Goal: Task Accomplishment & Management: Complete application form

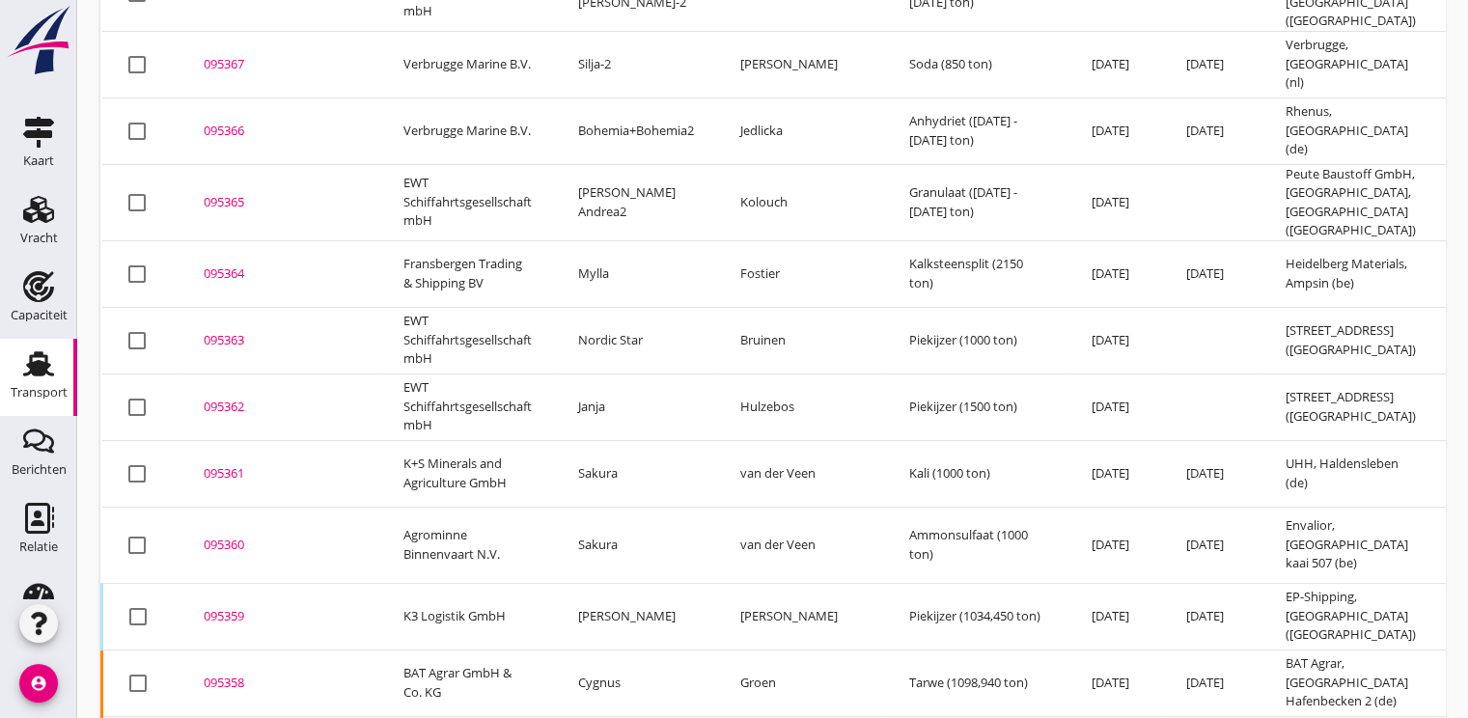
scroll to position [482, 0]
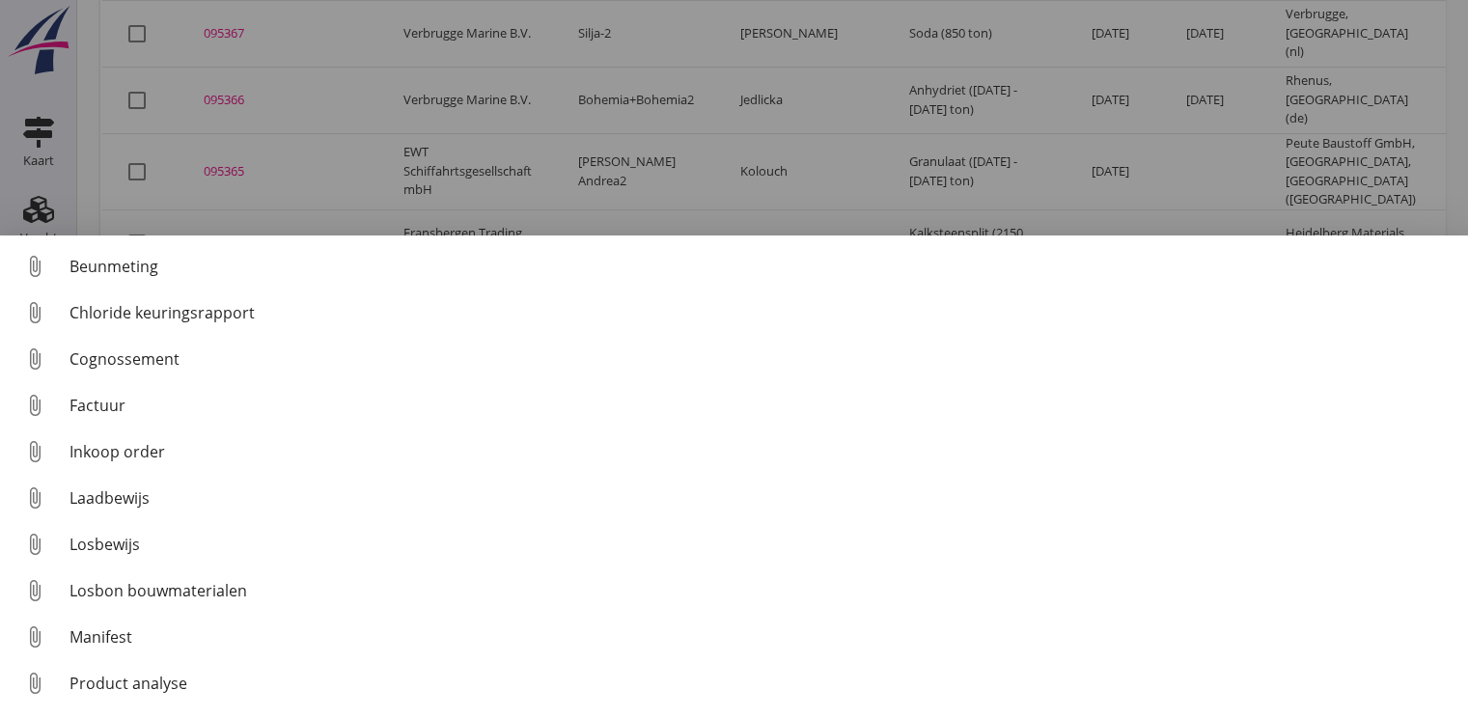
click at [352, 138] on div at bounding box center [734, 359] width 1468 height 718
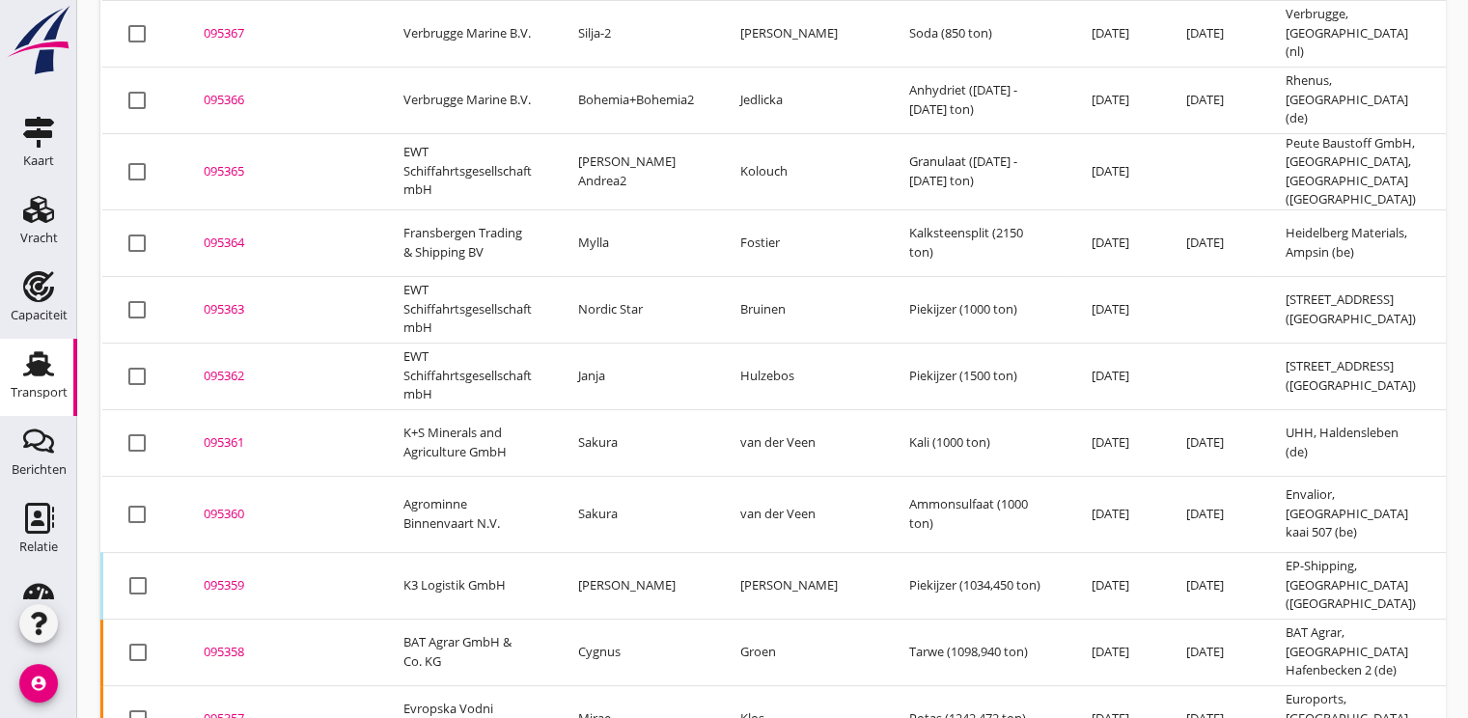
click at [228, 576] on div "095359" at bounding box center [280, 585] width 153 height 19
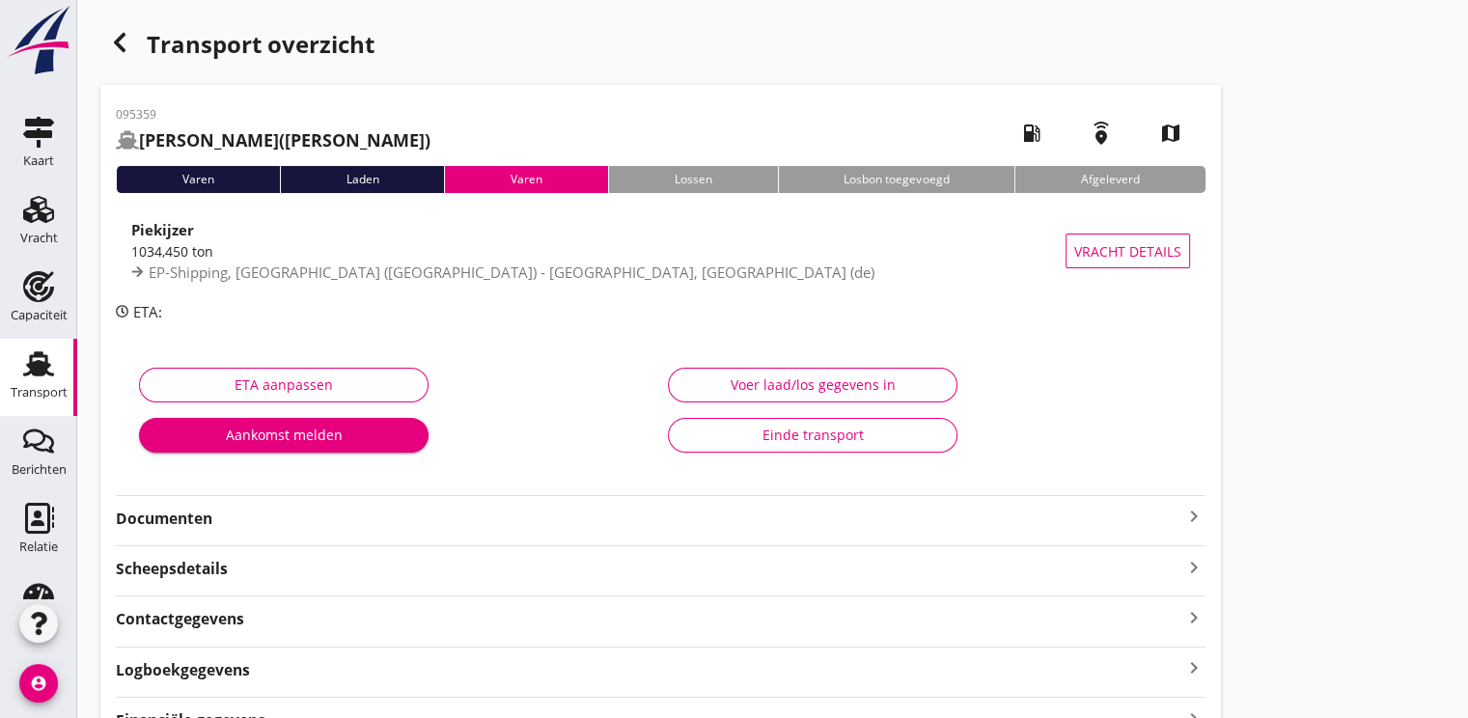
click at [190, 519] on strong "Documenten" at bounding box center [649, 519] width 1066 height 22
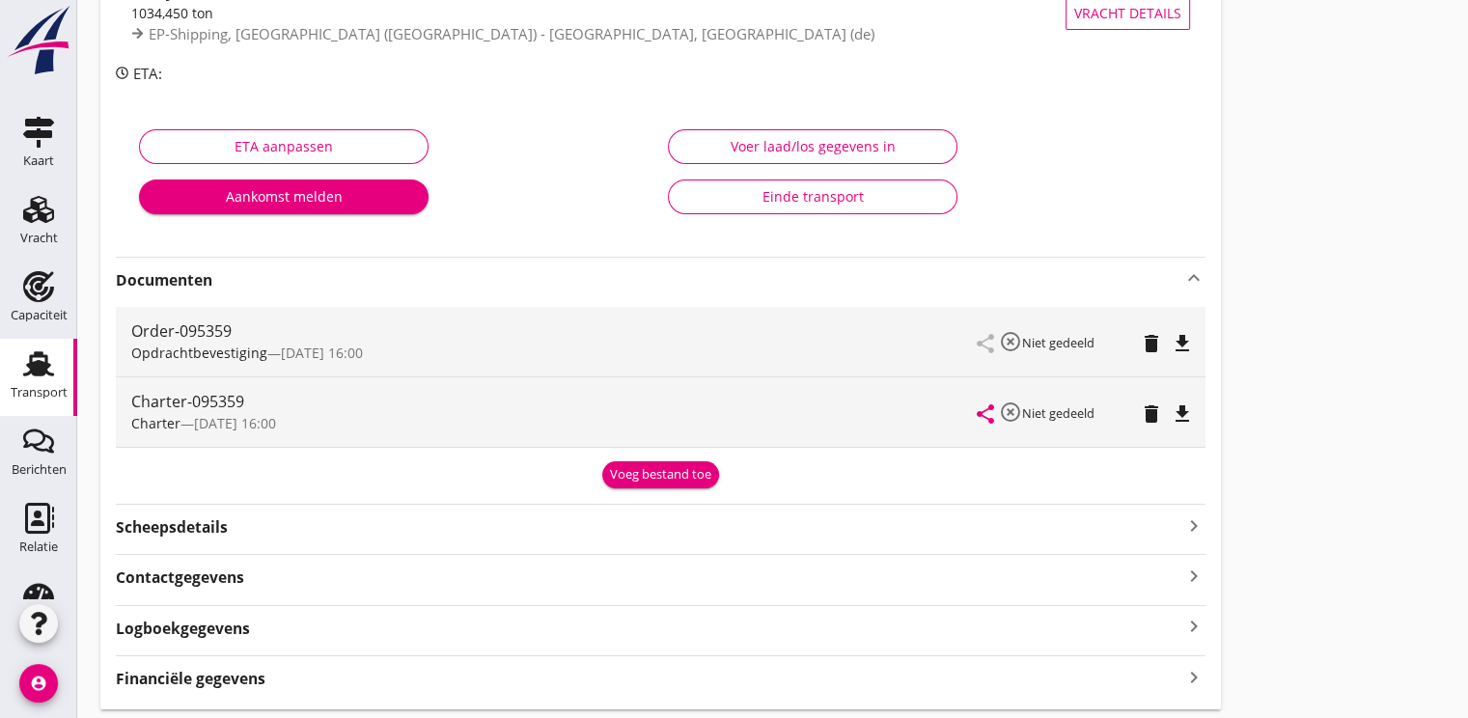
scroll to position [297, 0]
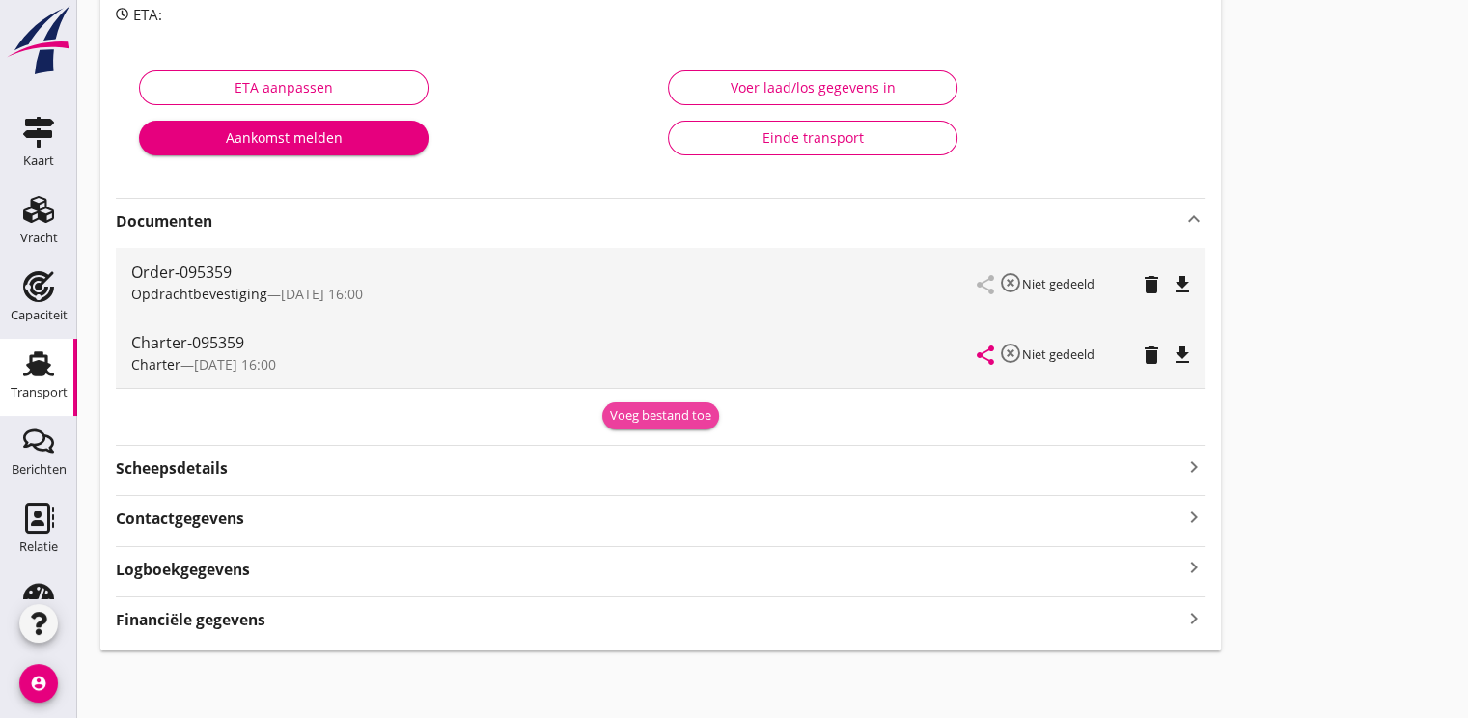
click at [690, 421] on div "Voeg bestand toe" at bounding box center [660, 415] width 101 height 19
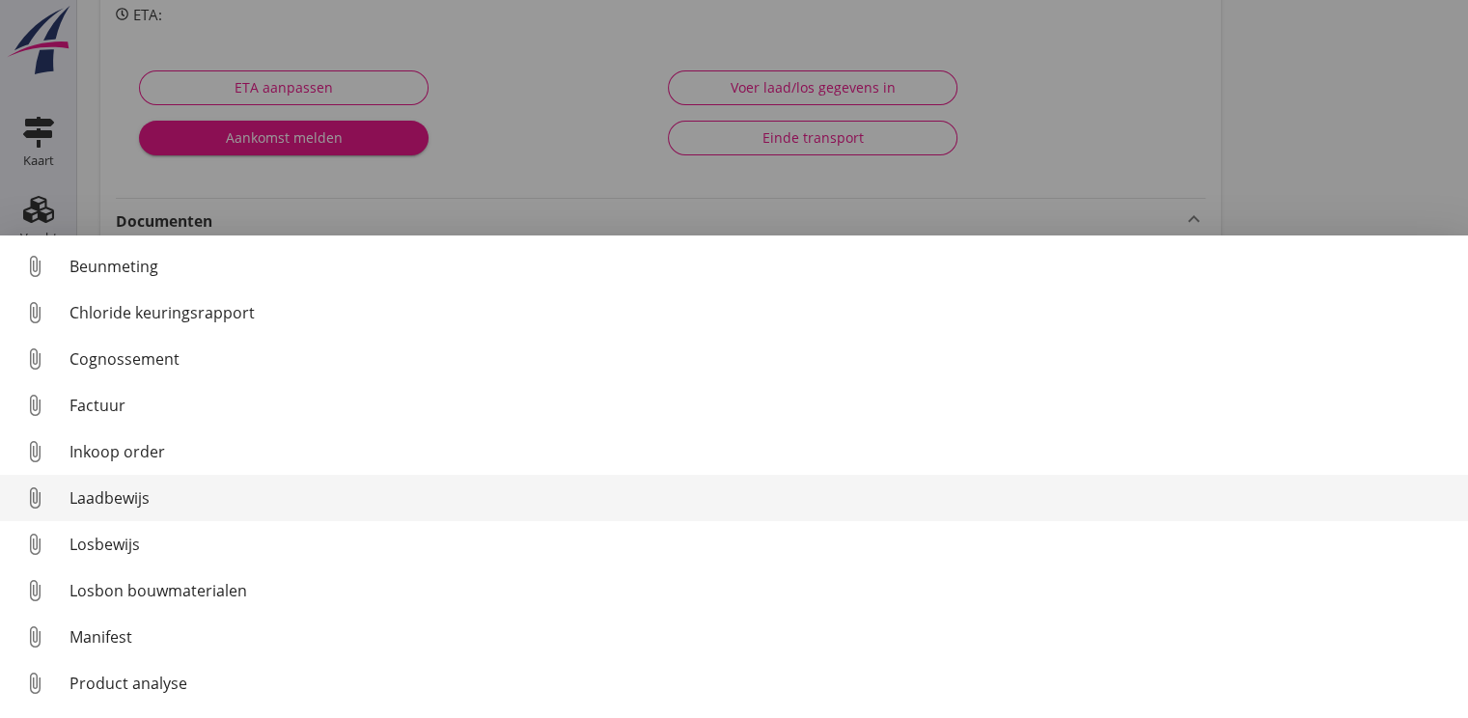
click at [113, 502] on div "Laadbewijs" at bounding box center [760, 497] width 1383 height 23
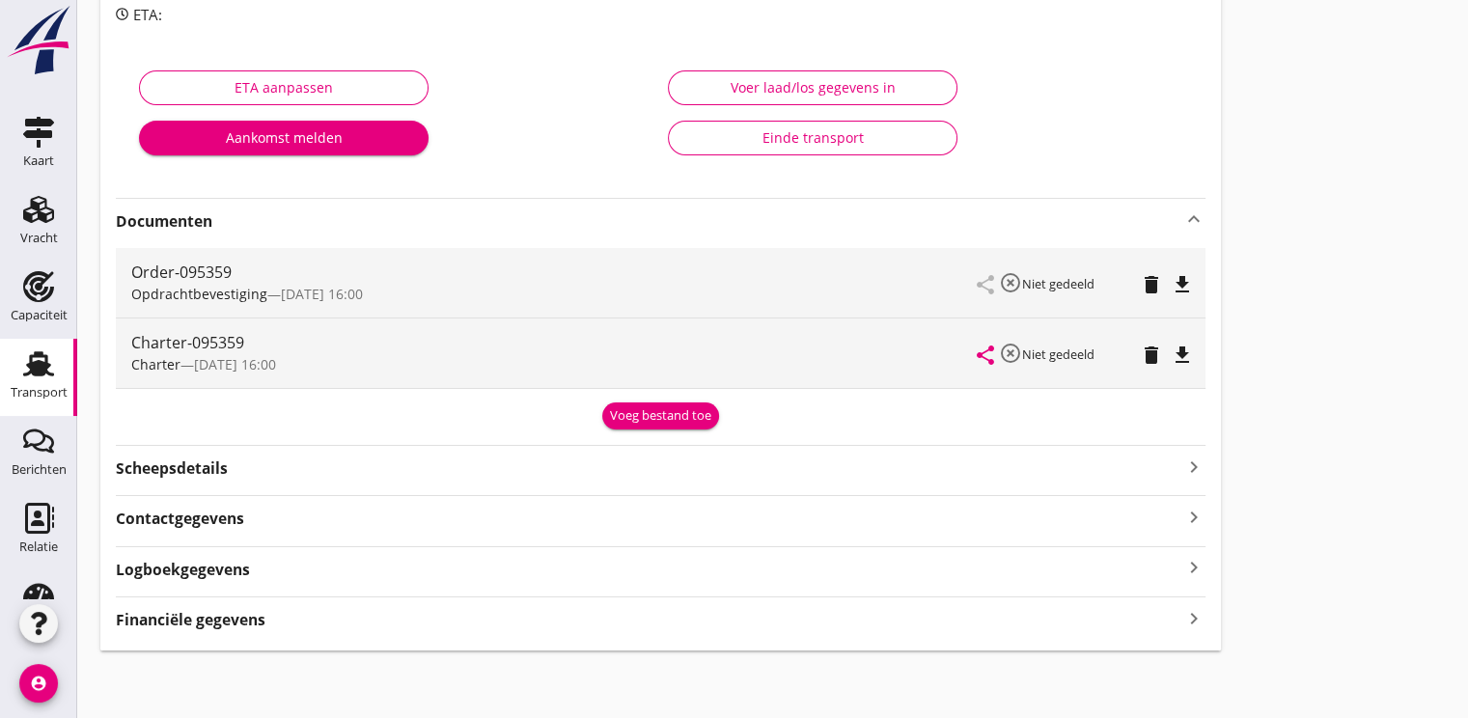
click at [644, 403] on button "Voeg bestand toe" at bounding box center [660, 415] width 117 height 27
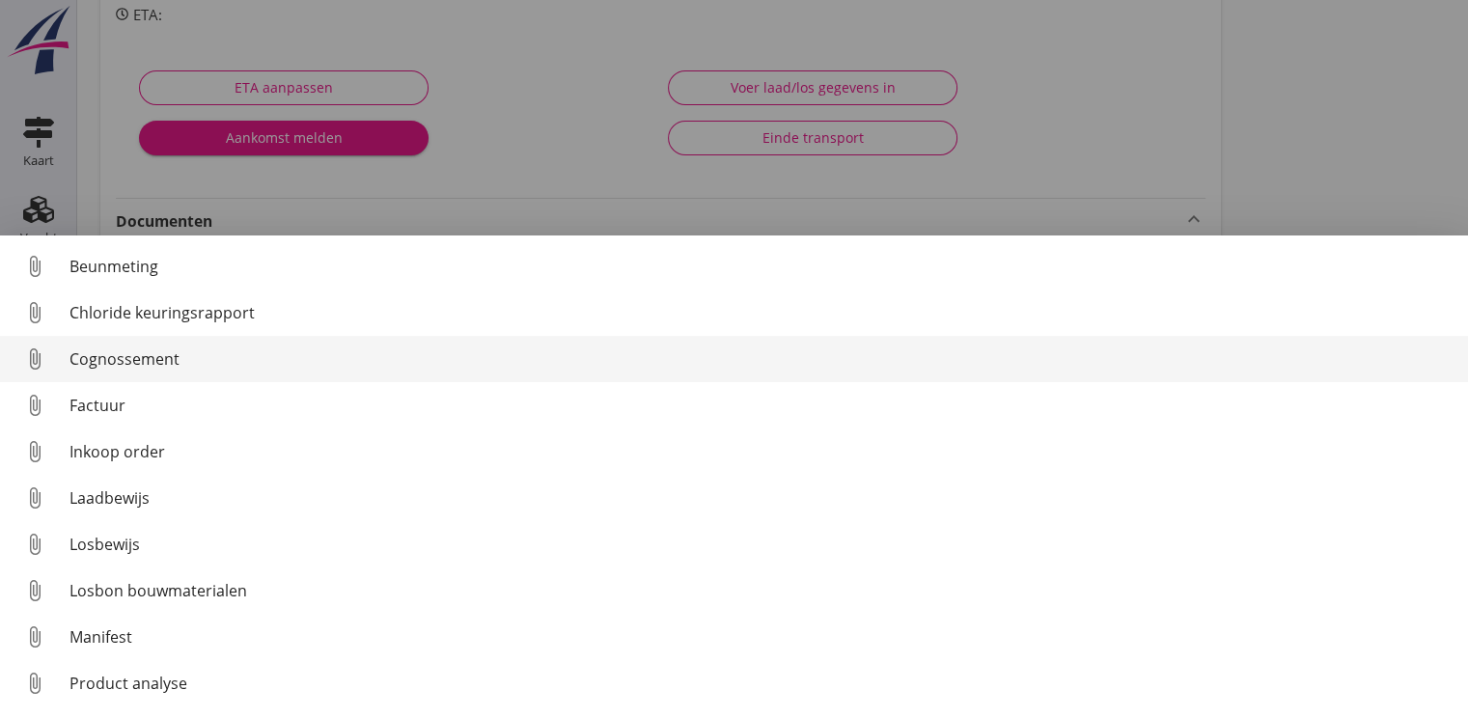
click at [141, 352] on div "Cognossement" at bounding box center [760, 358] width 1383 height 23
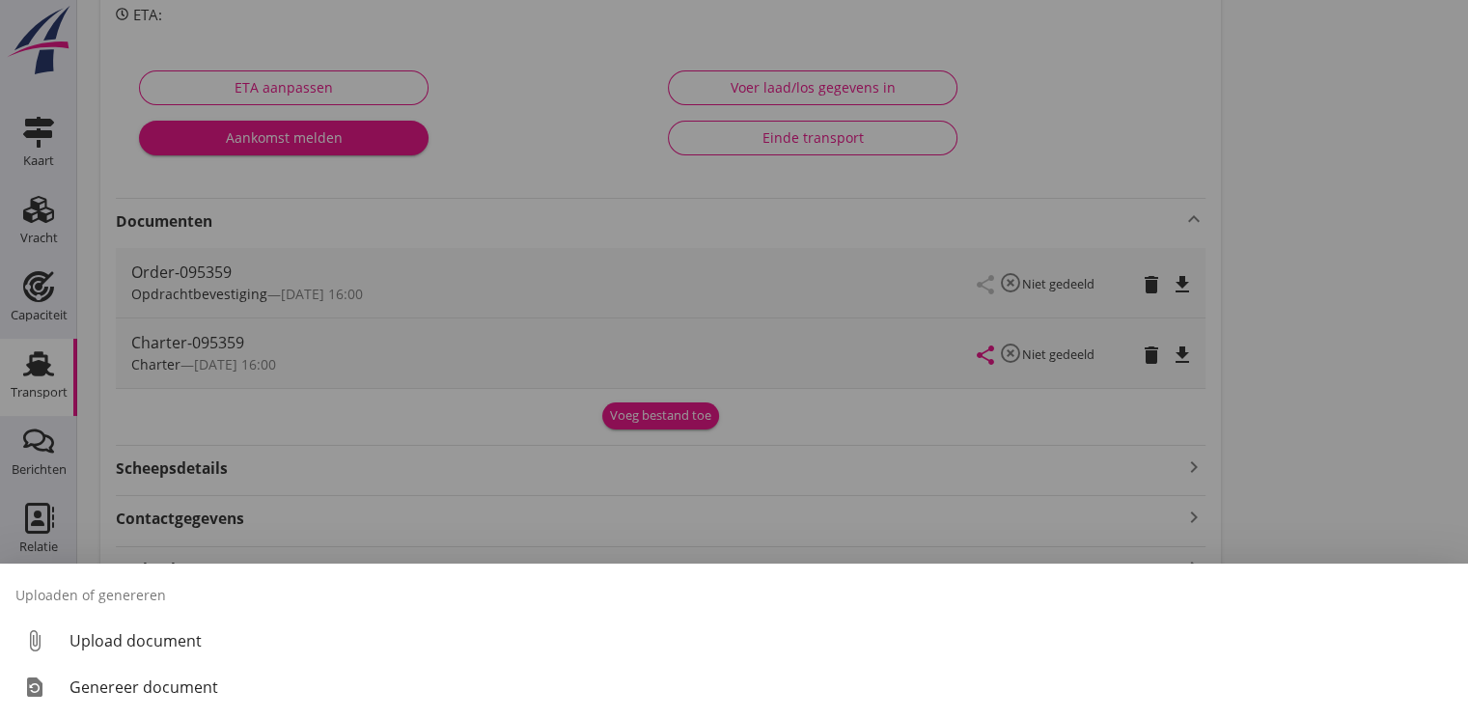
click at [410, 459] on div at bounding box center [734, 359] width 1468 height 718
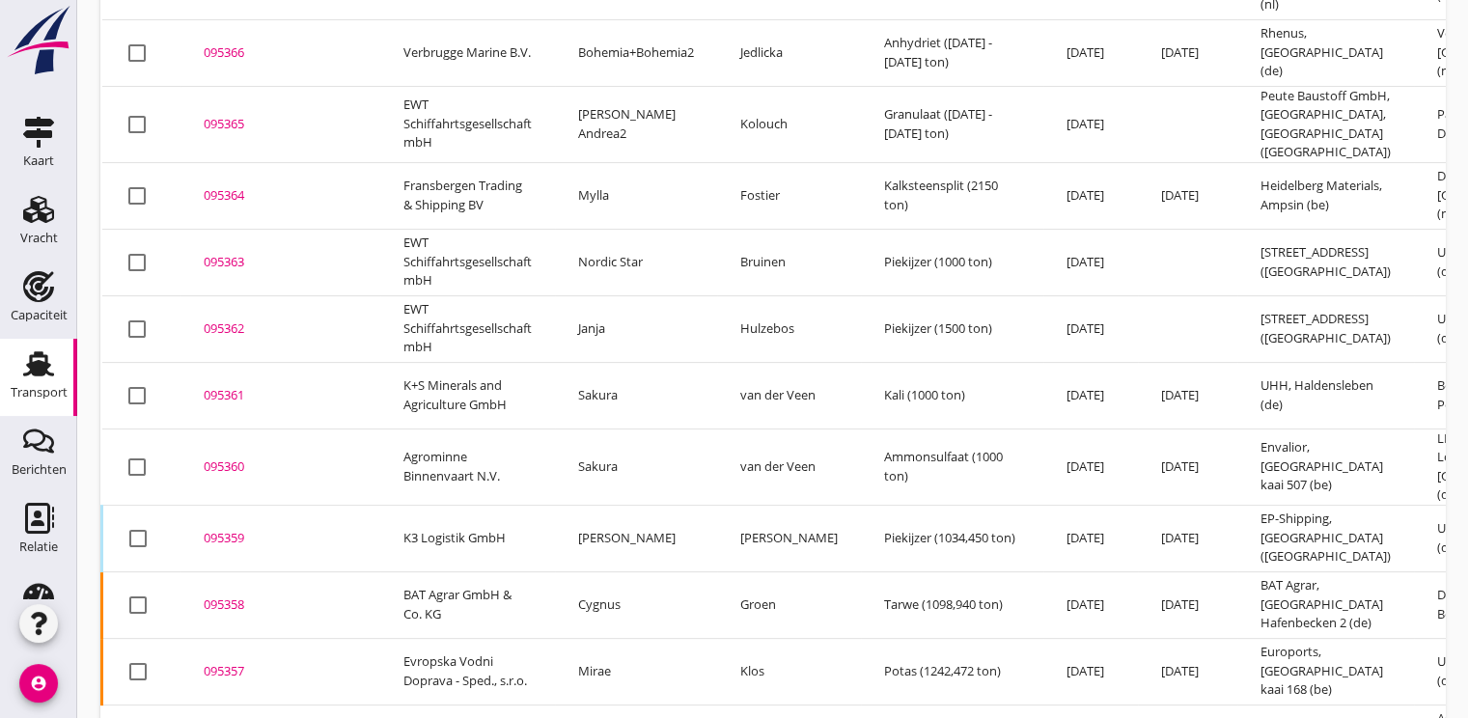
scroll to position [626, 0]
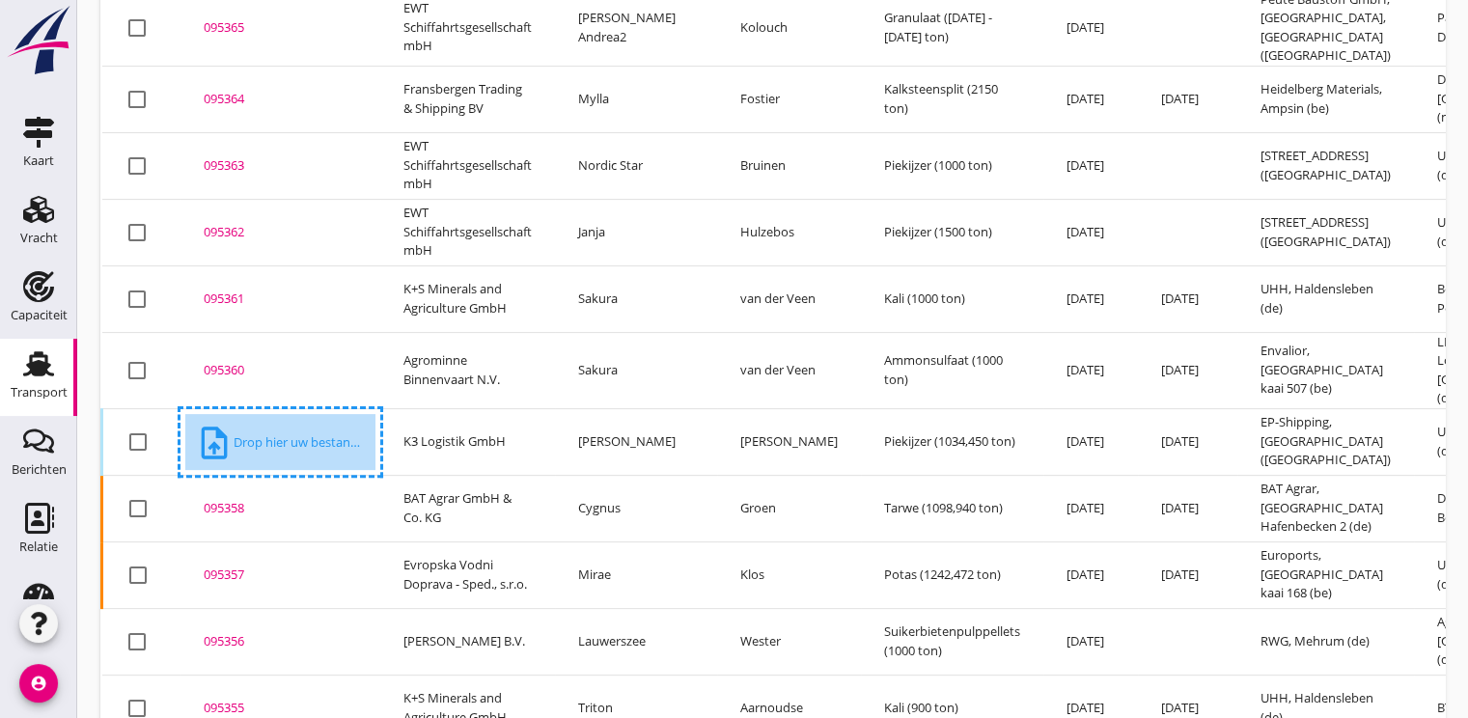
click at [764, 482] on td "Groen" at bounding box center [789, 508] width 144 height 67
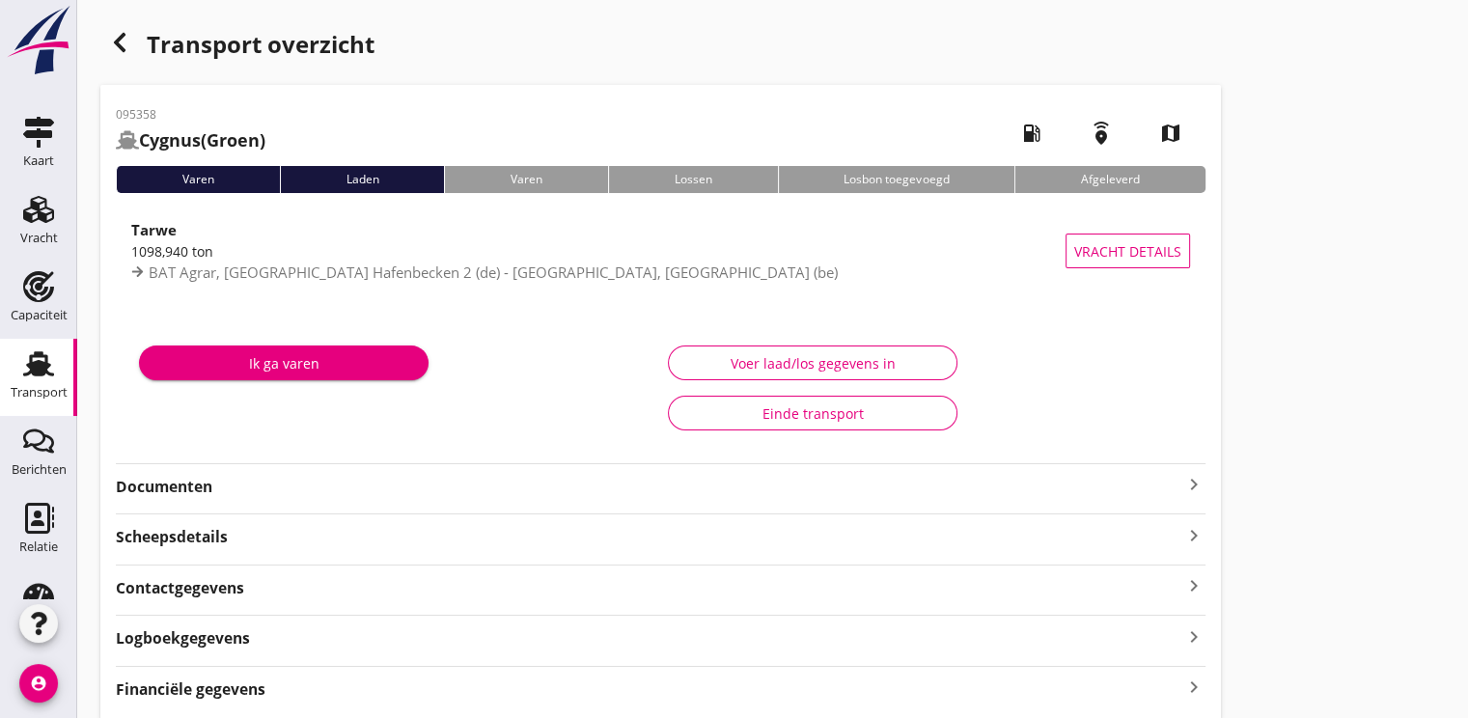
click at [120, 44] on use "button" at bounding box center [120, 42] width 12 height 19
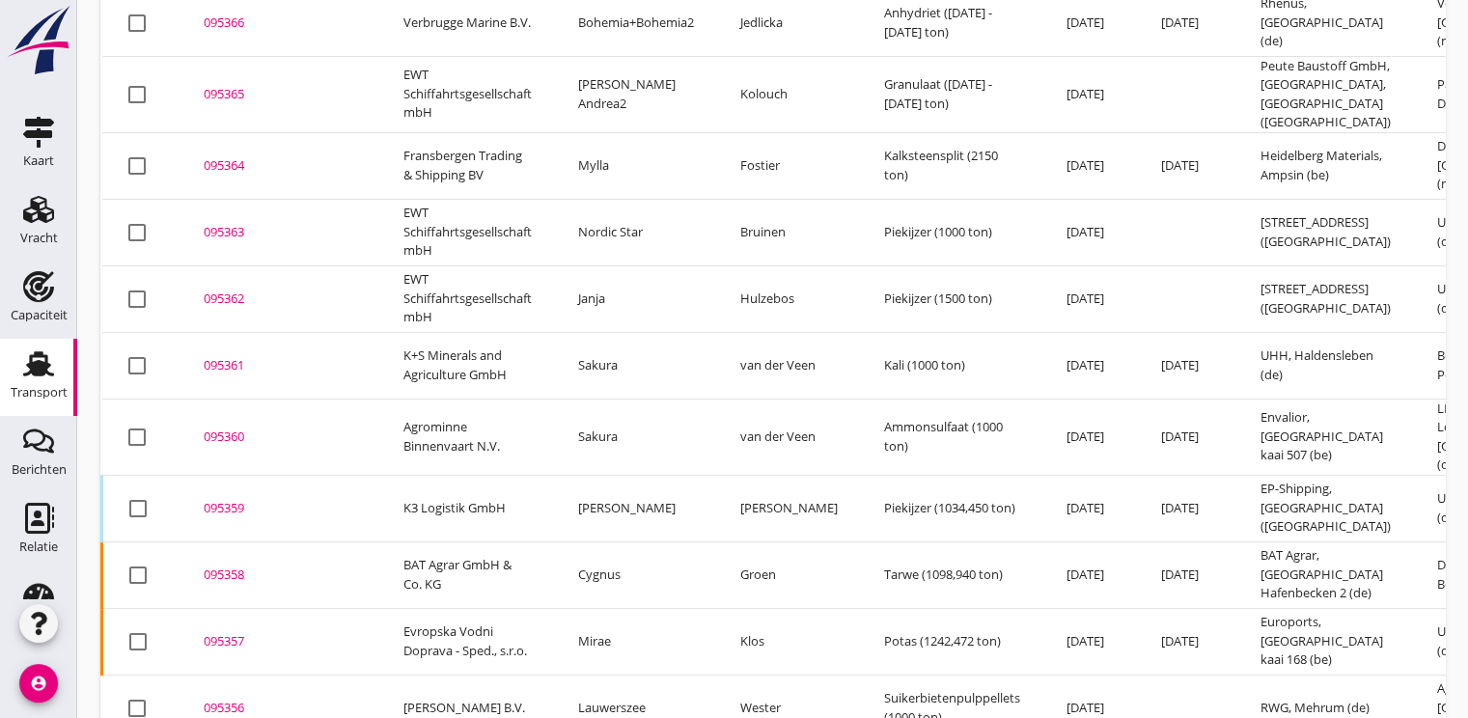
scroll to position [567, 0]
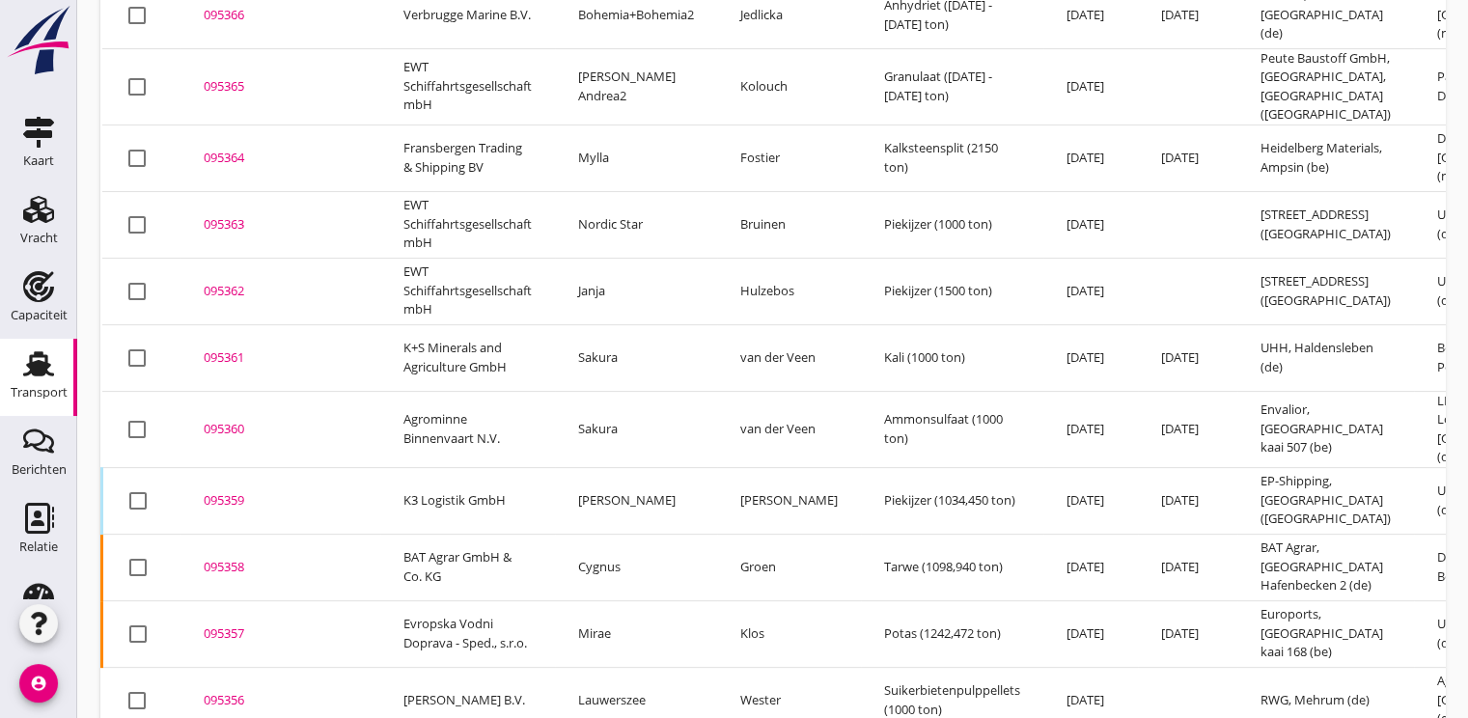
click at [265, 475] on td "095359 upload_file Drop hier uw bestand om het aan het dossier toe te voegen" at bounding box center [280, 500] width 200 height 67
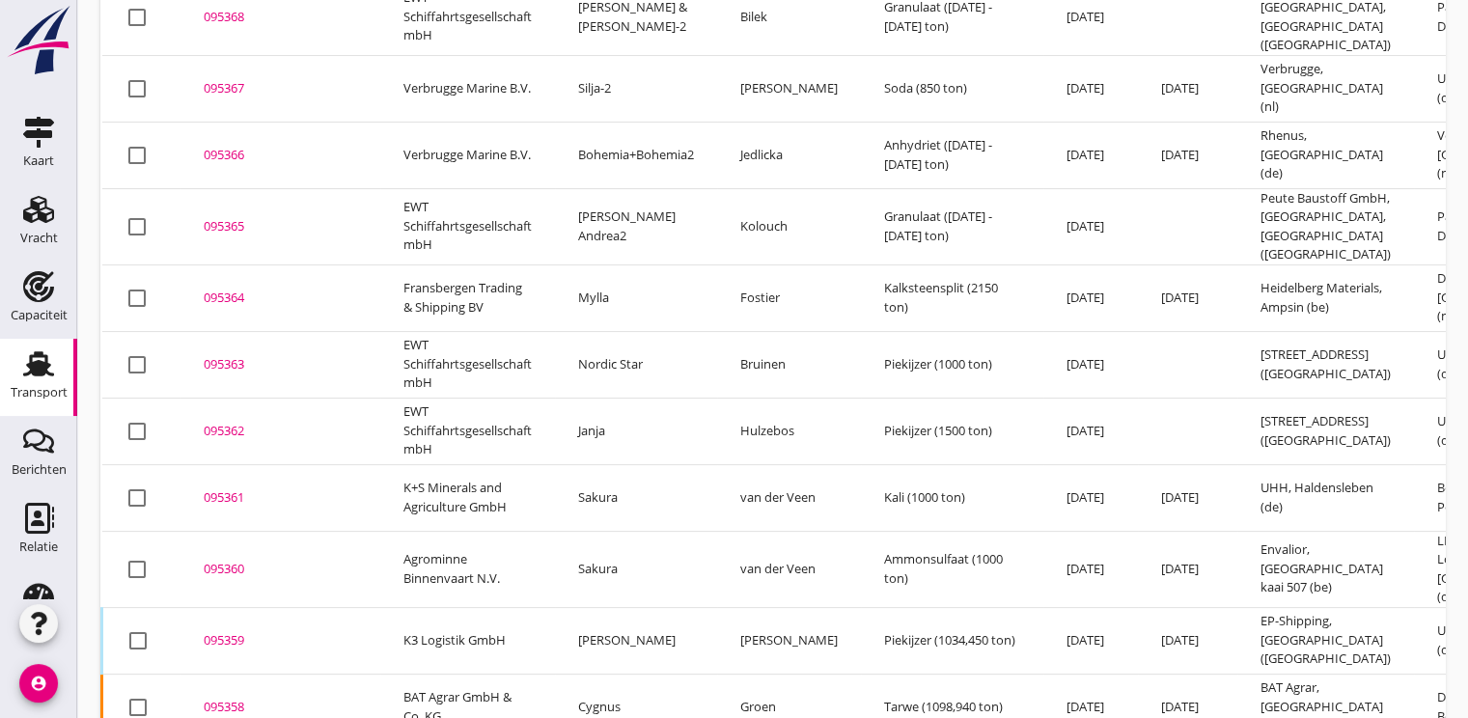
scroll to position [530, 0]
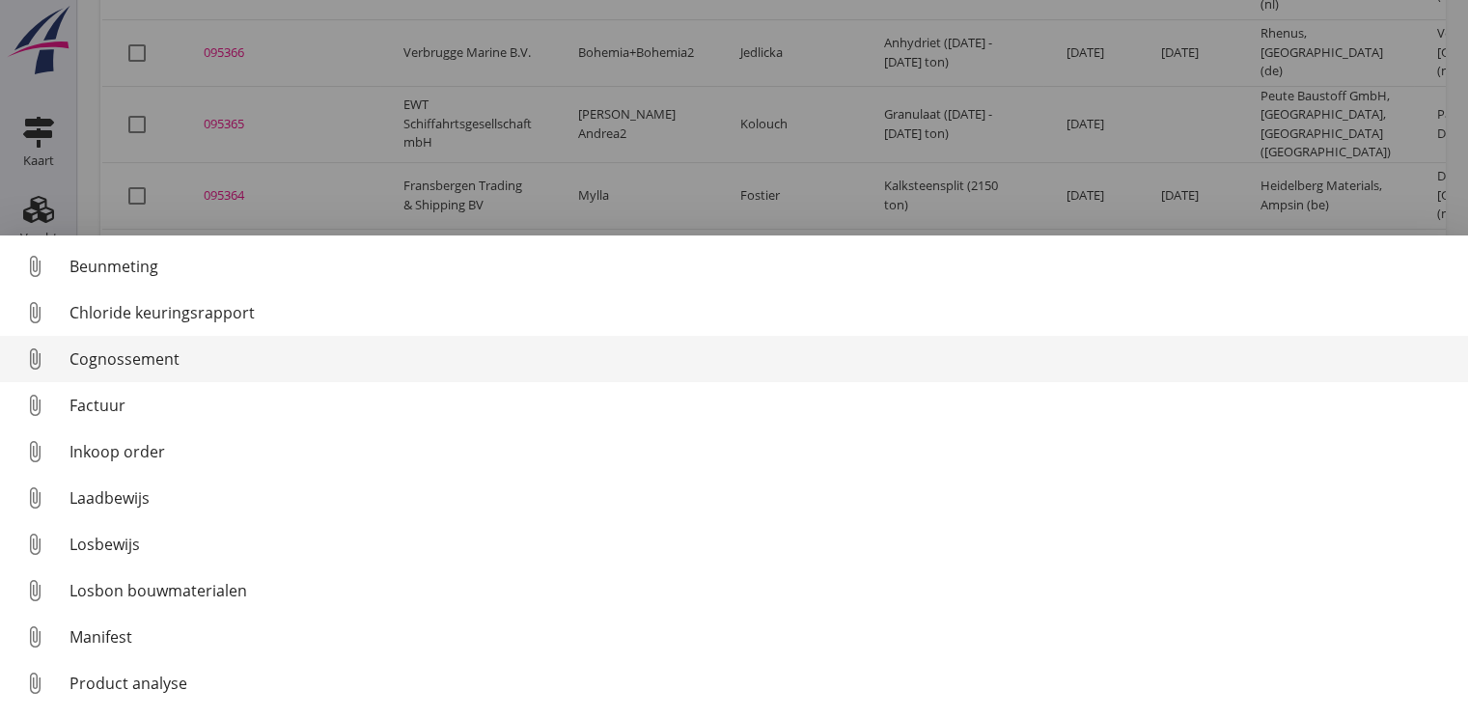
click at [130, 360] on div "Cognossement" at bounding box center [760, 358] width 1383 height 23
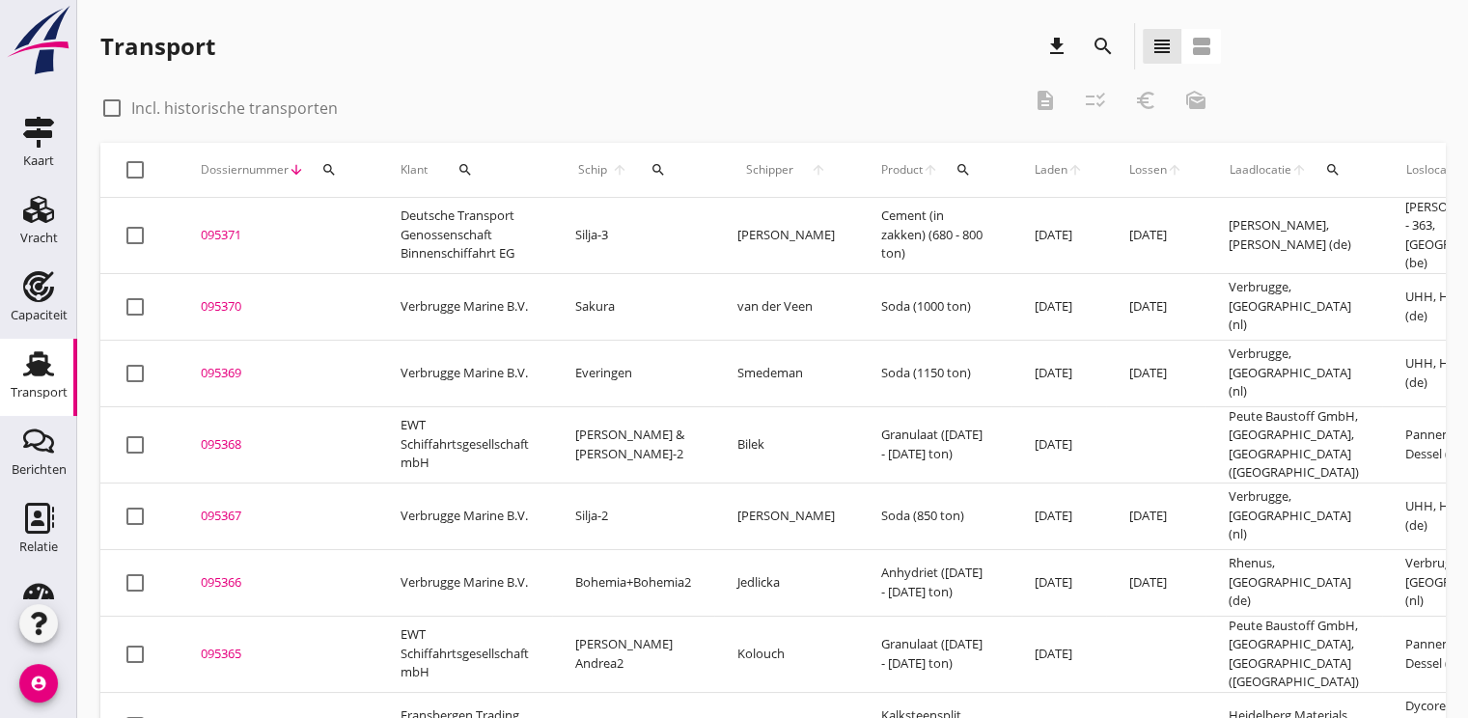
click at [337, 166] on div "search" at bounding box center [329, 169] width 35 height 15
click at [359, 221] on input "Zoeken op dossiernummer..." at bounding box center [419, 225] width 201 height 31
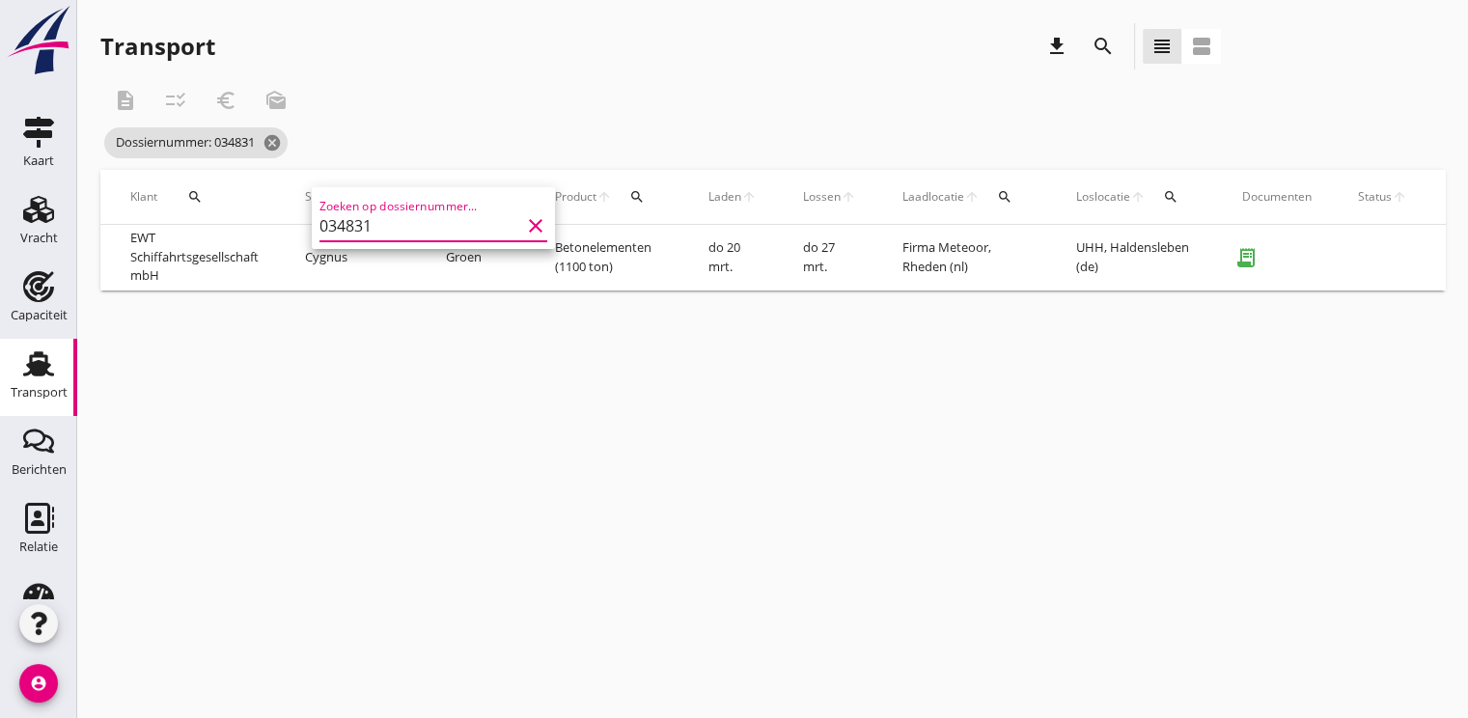
scroll to position [0, 501]
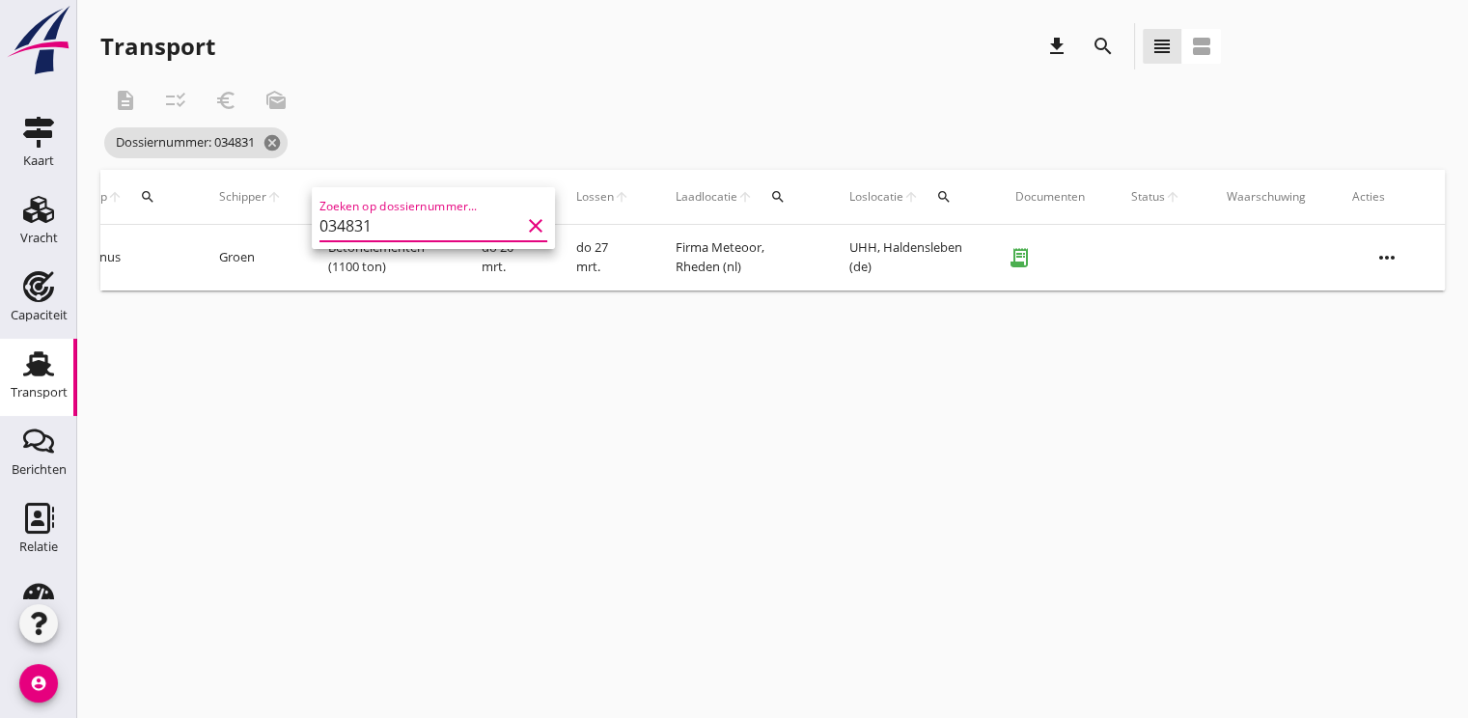
type input "034831"
click at [1408, 257] on icon "more_horiz" at bounding box center [1387, 258] width 54 height 54
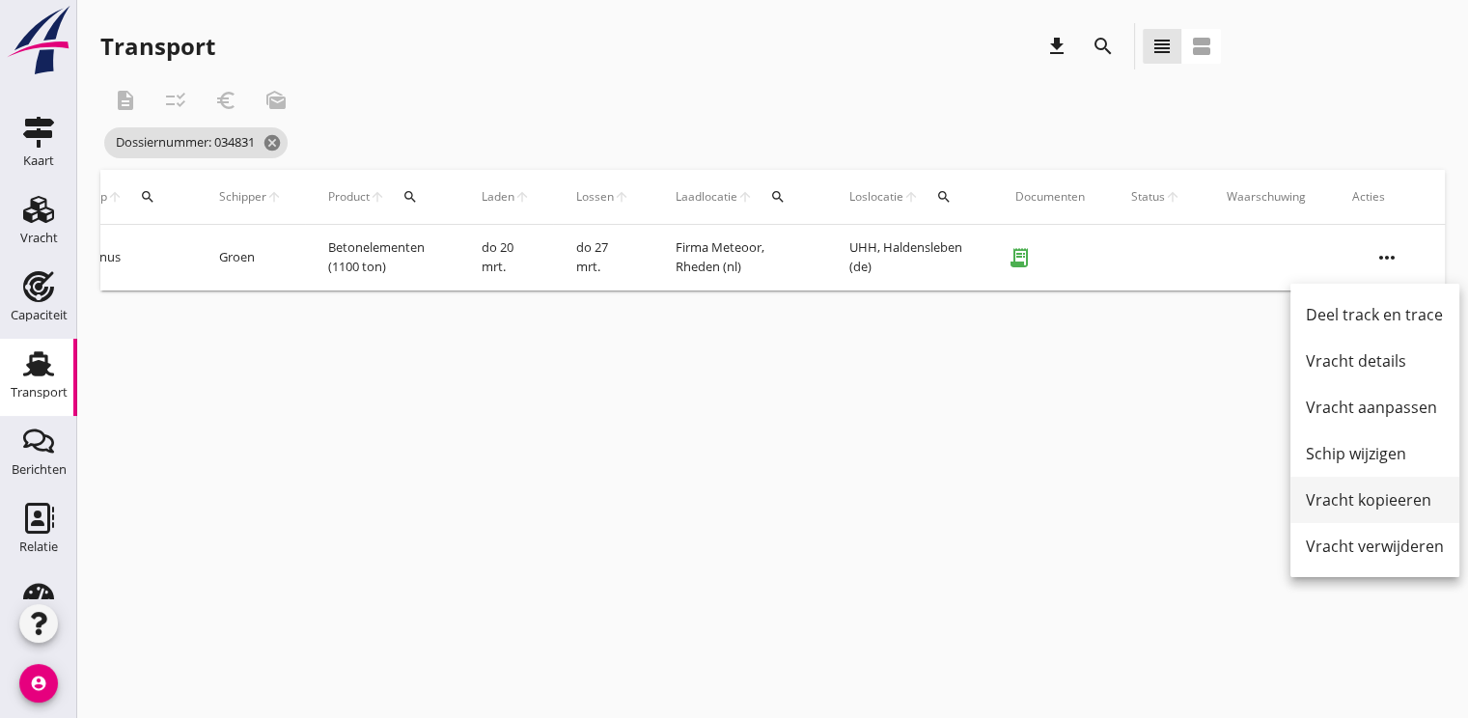
click at [1329, 490] on div "Vracht kopieeren" at bounding box center [1375, 499] width 138 height 23
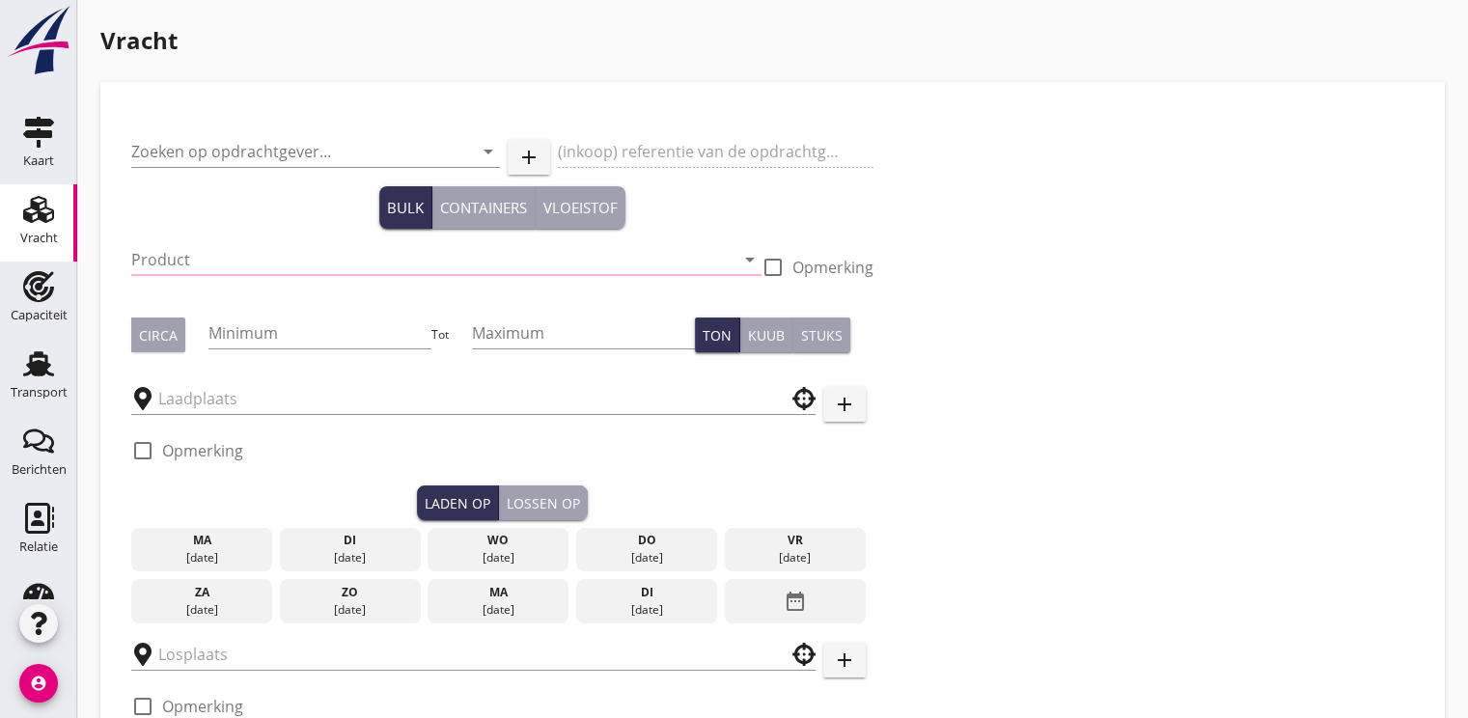
type input "EWT Schiffahrtsgesellschaft mbH"
type input "Betonelementen (6912)"
type input "1100"
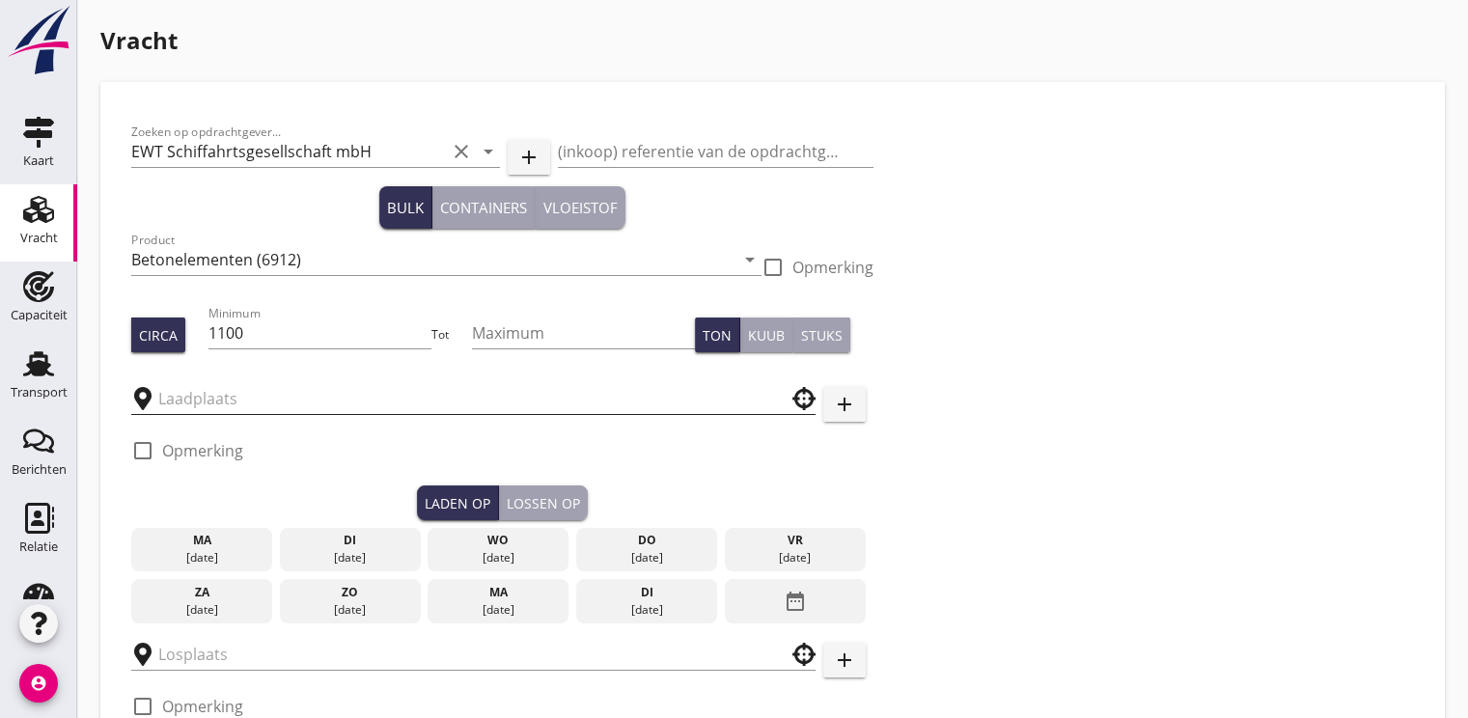
type input "Firma Meteoor"
type input "UHH"
checkbox input "true"
type input "12250"
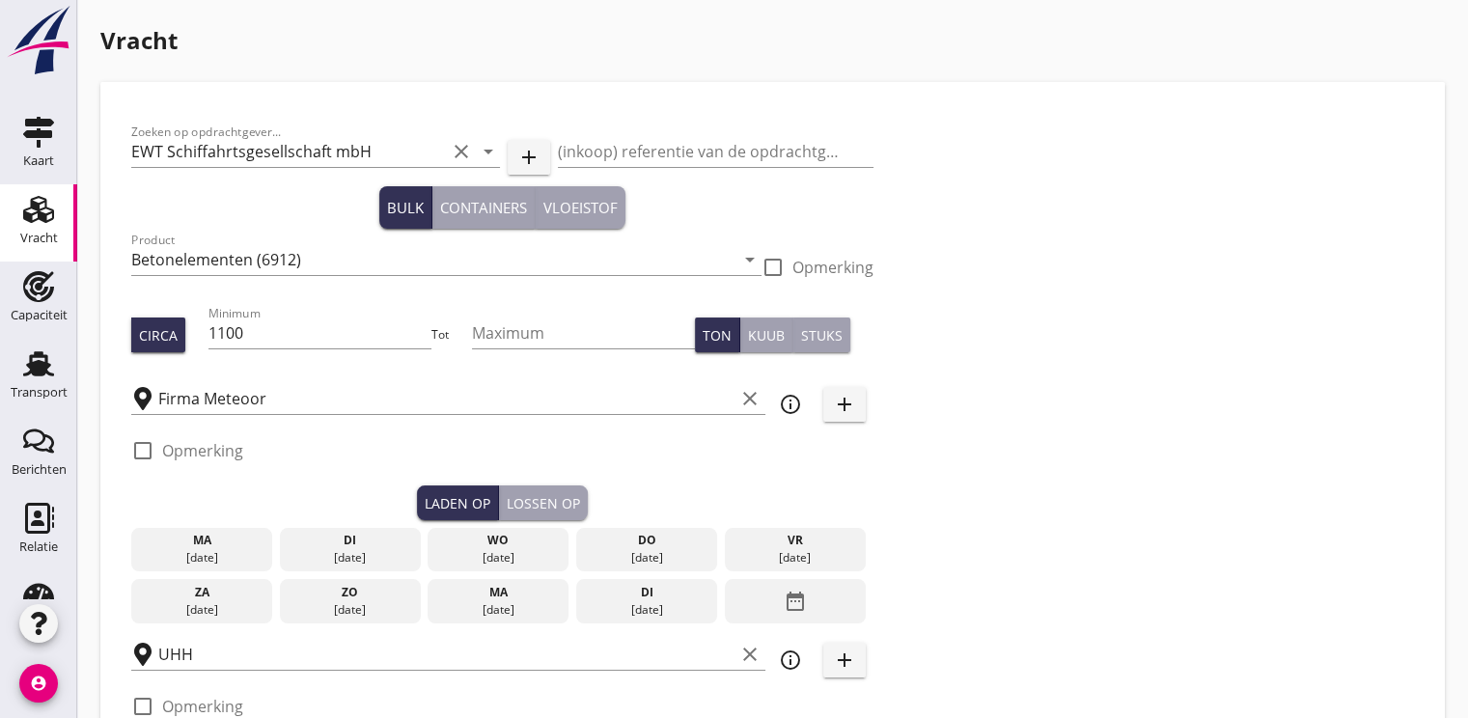
radio input "false"
checkbox input "true"
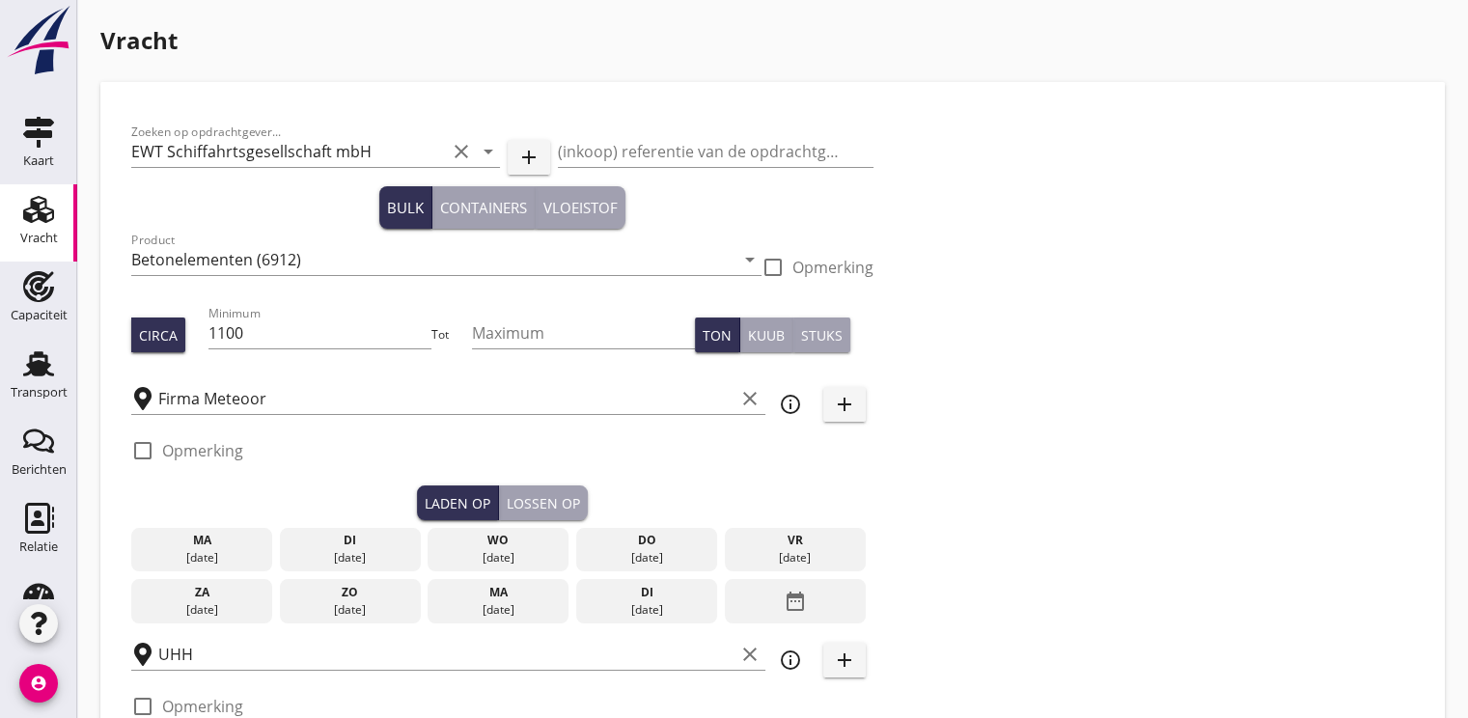
type input "36"
type input "5"
type input "11"
radio input "false"
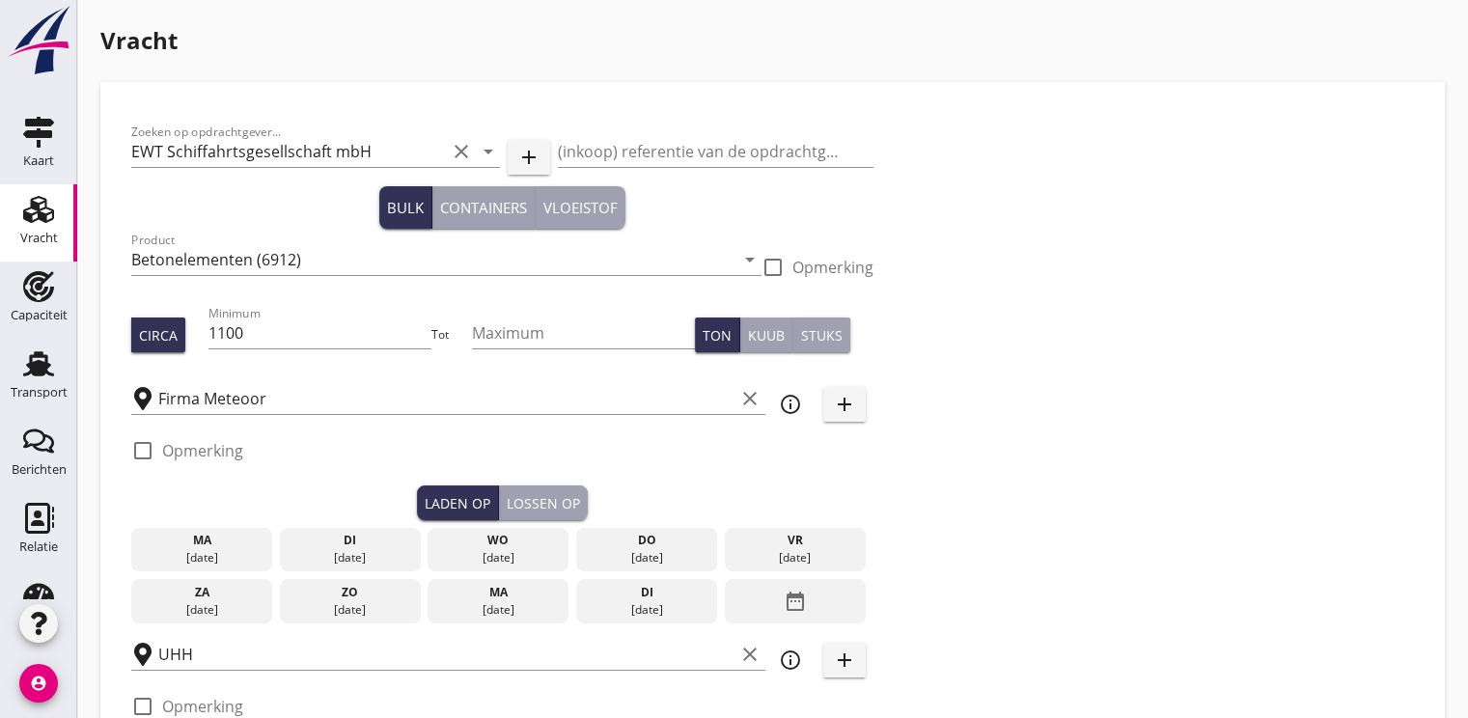
radio input "false"
checkbox input "true"
type input "36"
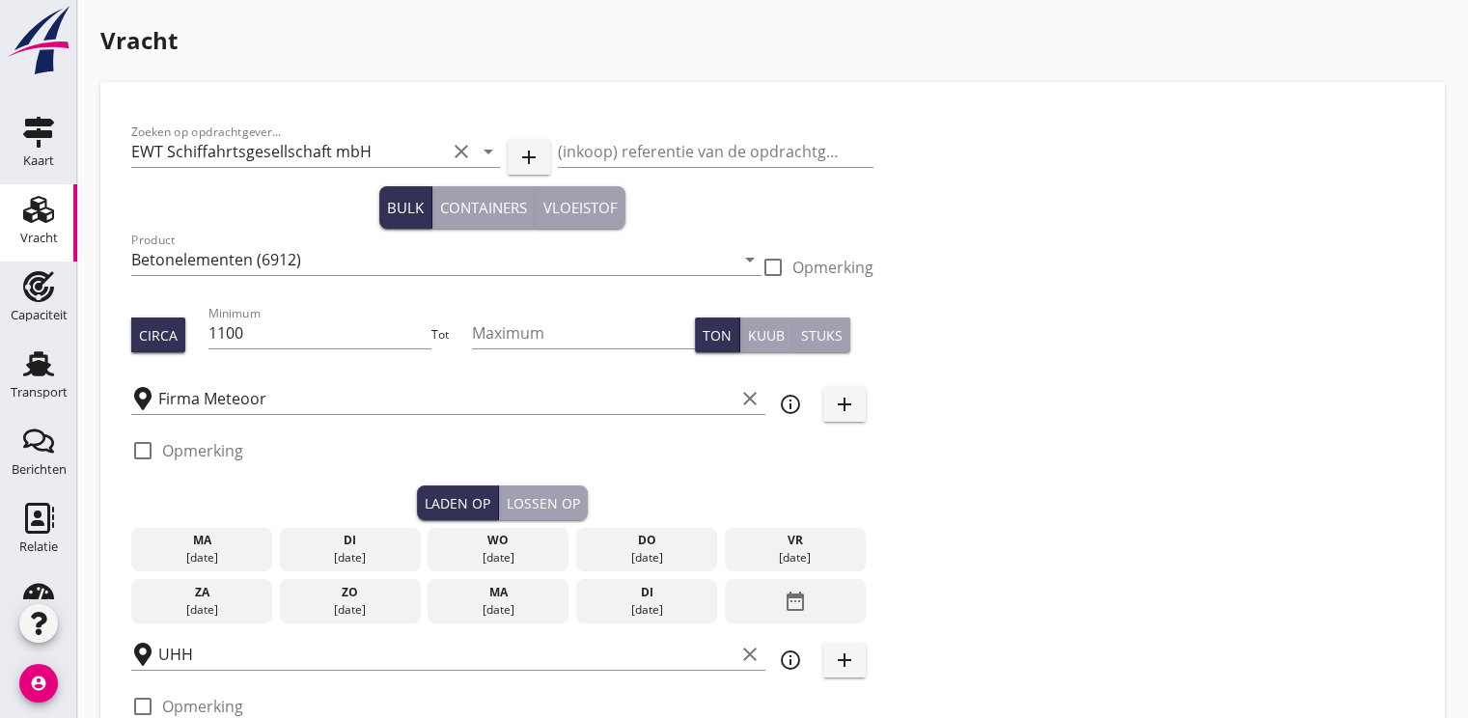
type input "36"
click at [342, 339] on input "1100" at bounding box center [320, 332] width 224 height 31
type input "1000"
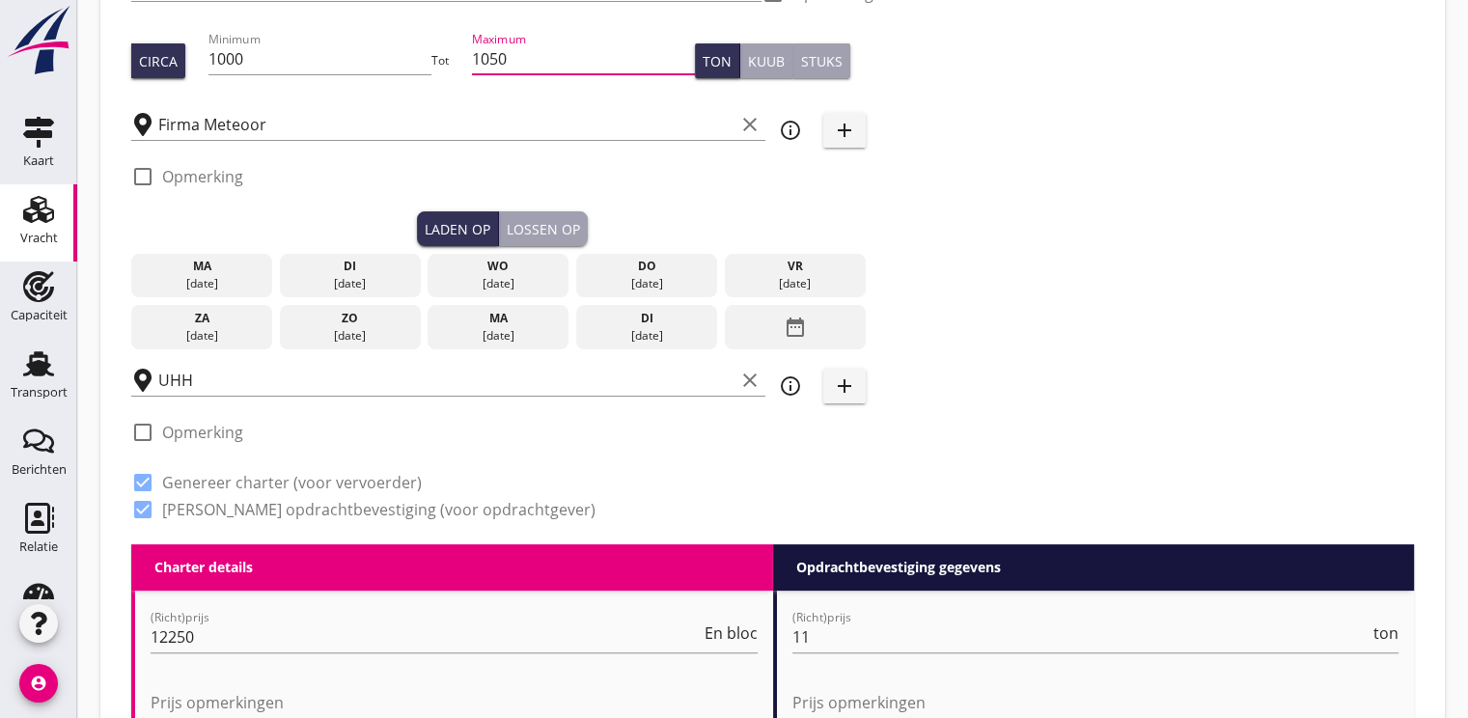
scroll to position [289, 0]
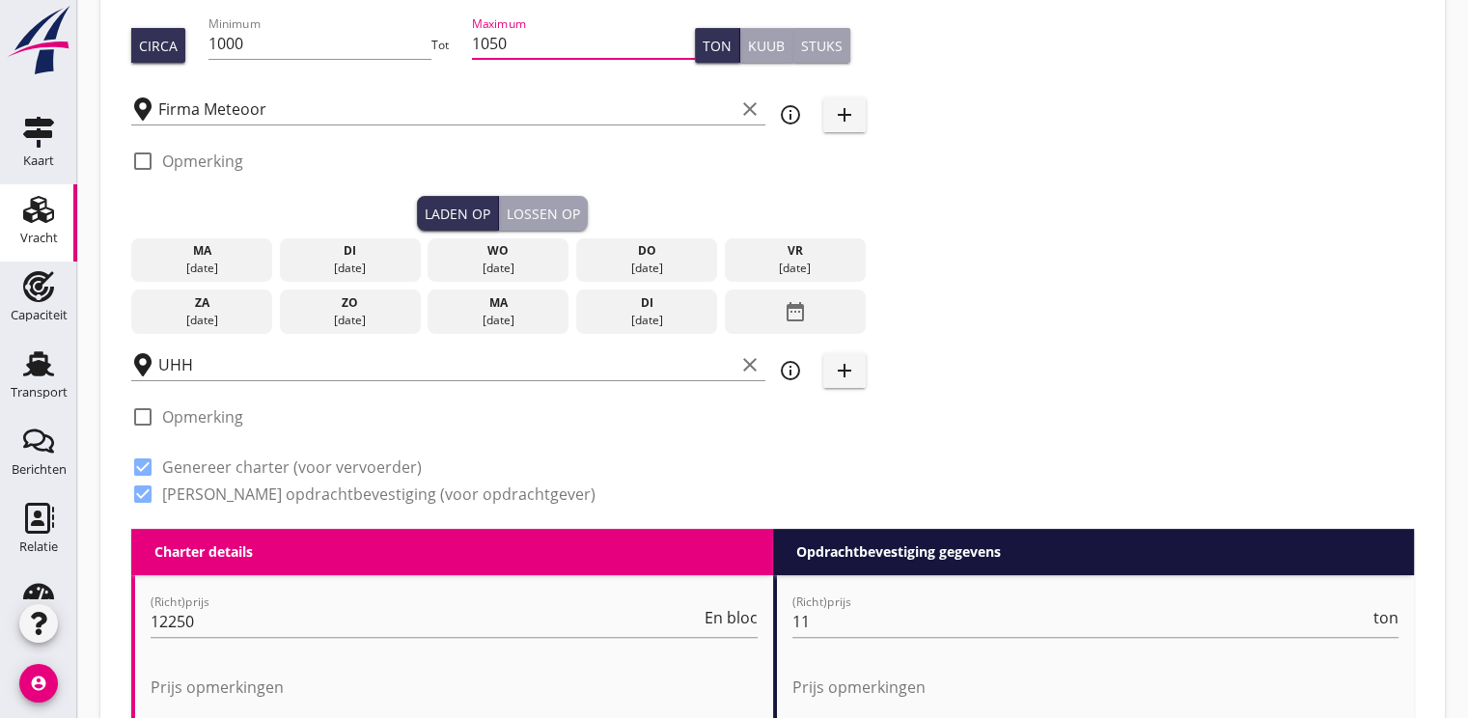
type input "1050"
click at [635, 258] on div "do" at bounding box center [646, 250] width 131 height 17
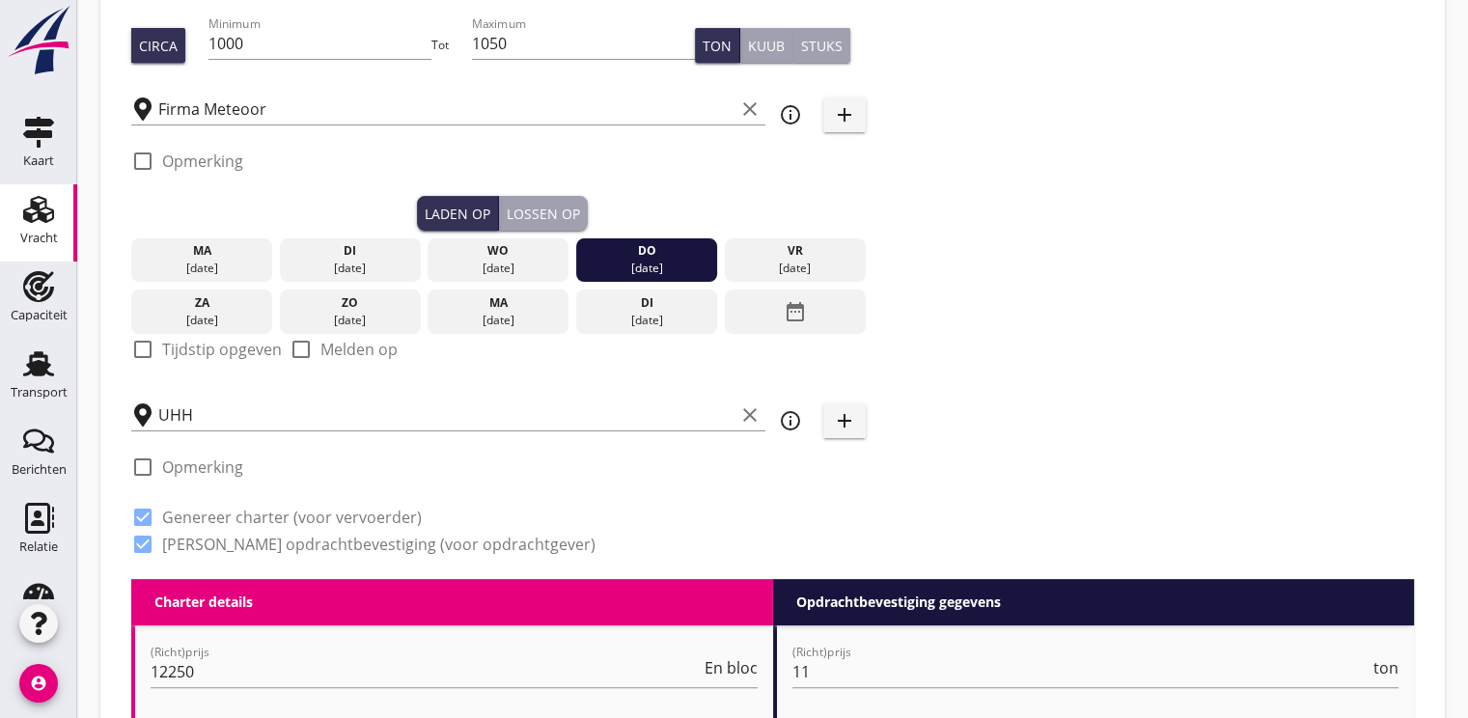
click at [143, 350] on div at bounding box center [142, 349] width 33 height 33
checkbox input "true"
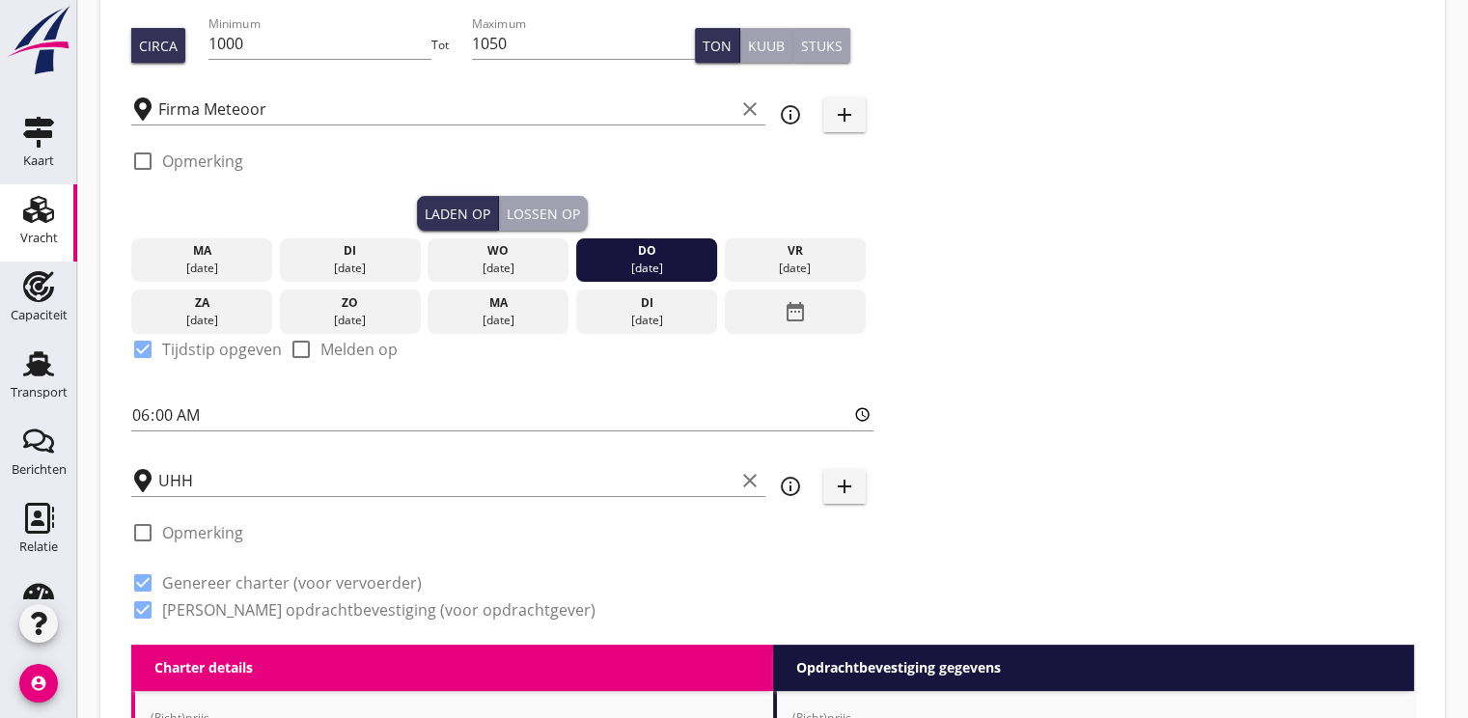
click at [538, 214] on div "Lossen op" at bounding box center [543, 214] width 73 height 20
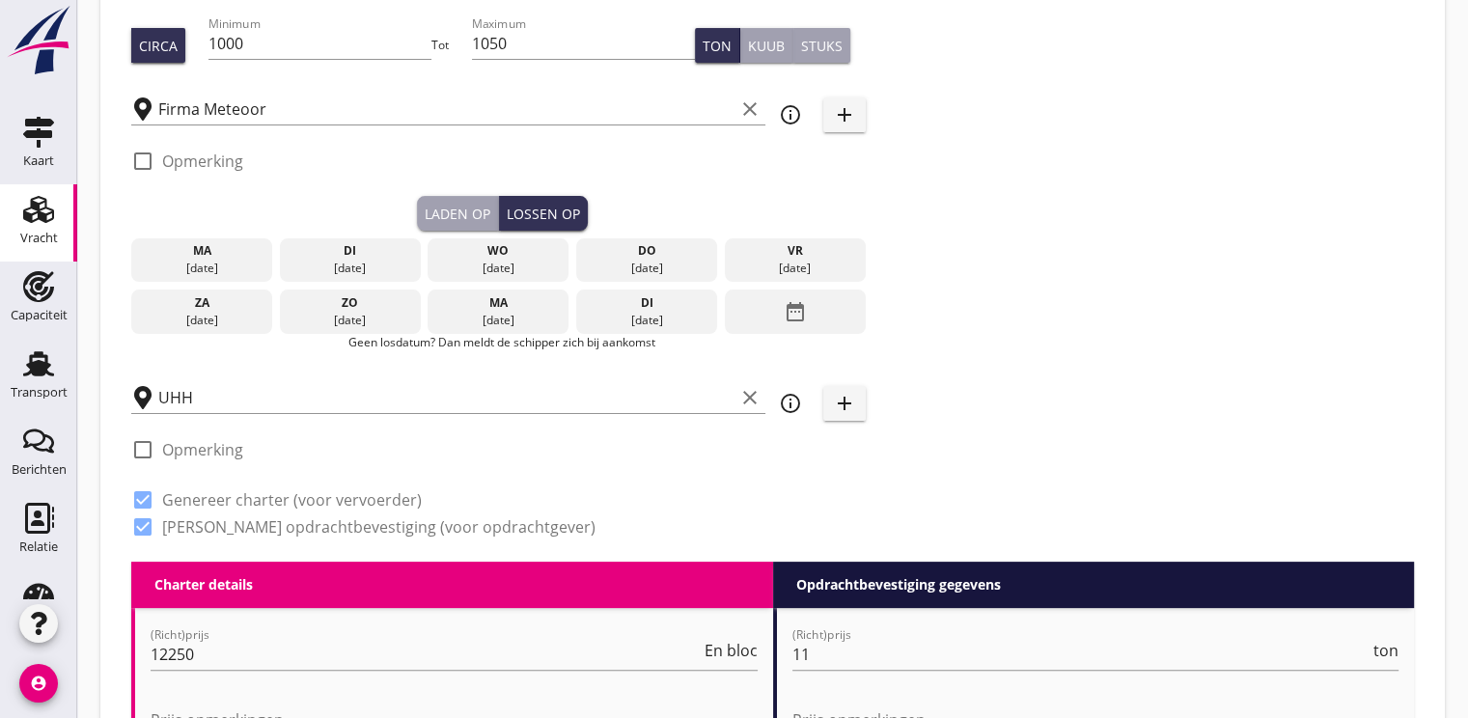
click at [785, 303] on icon "date_range" at bounding box center [795, 311] width 23 height 35
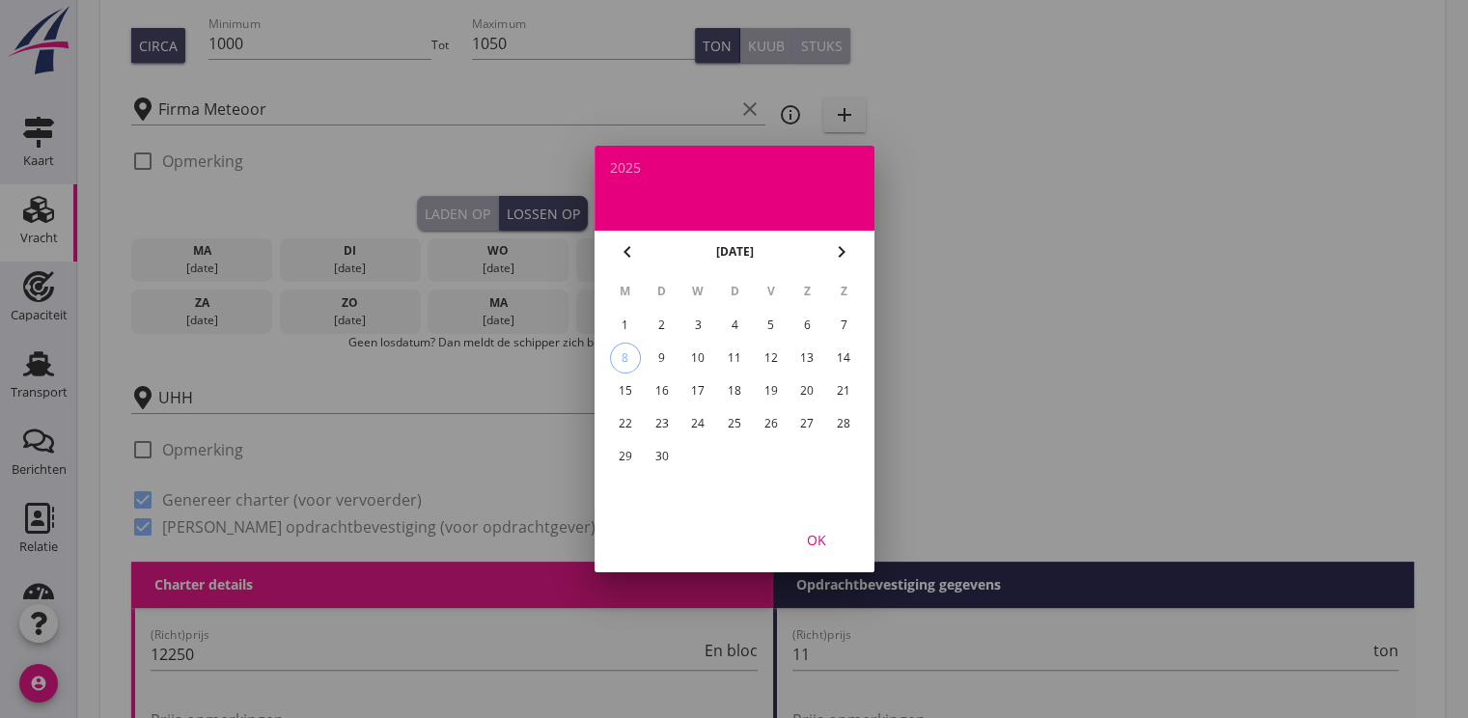
click at [692, 386] on div "17" at bounding box center [697, 390] width 31 height 31
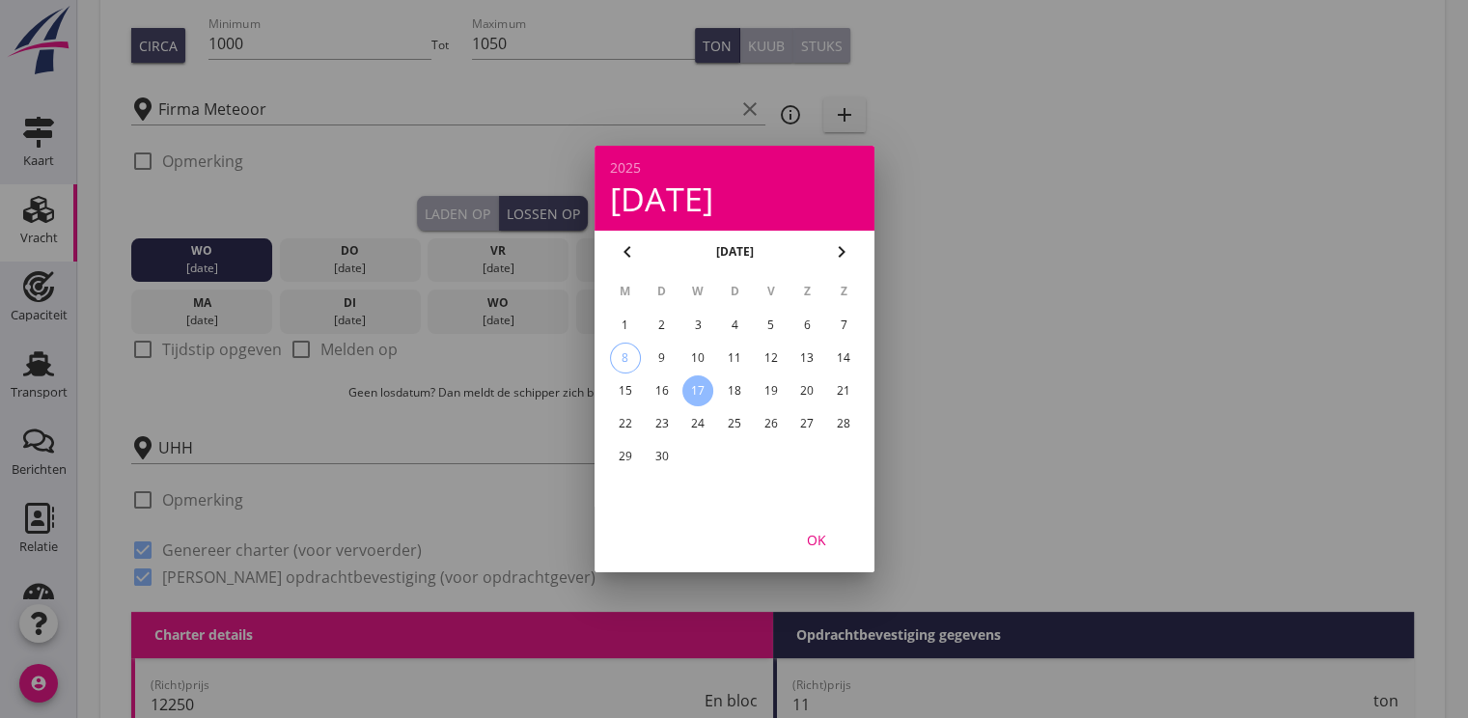
click at [834, 542] on div "OK" at bounding box center [816, 540] width 54 height 20
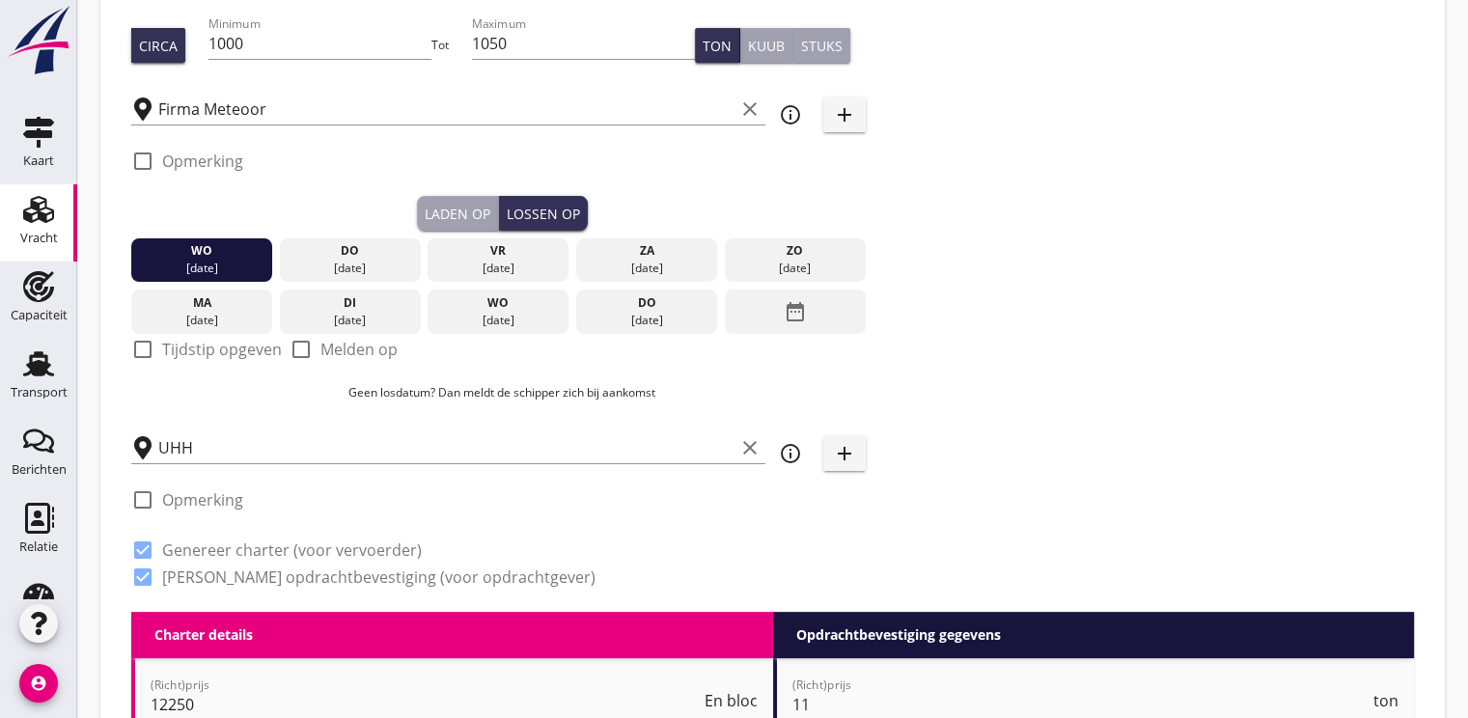
click at [151, 352] on div at bounding box center [142, 349] width 33 height 33
checkbox input "true"
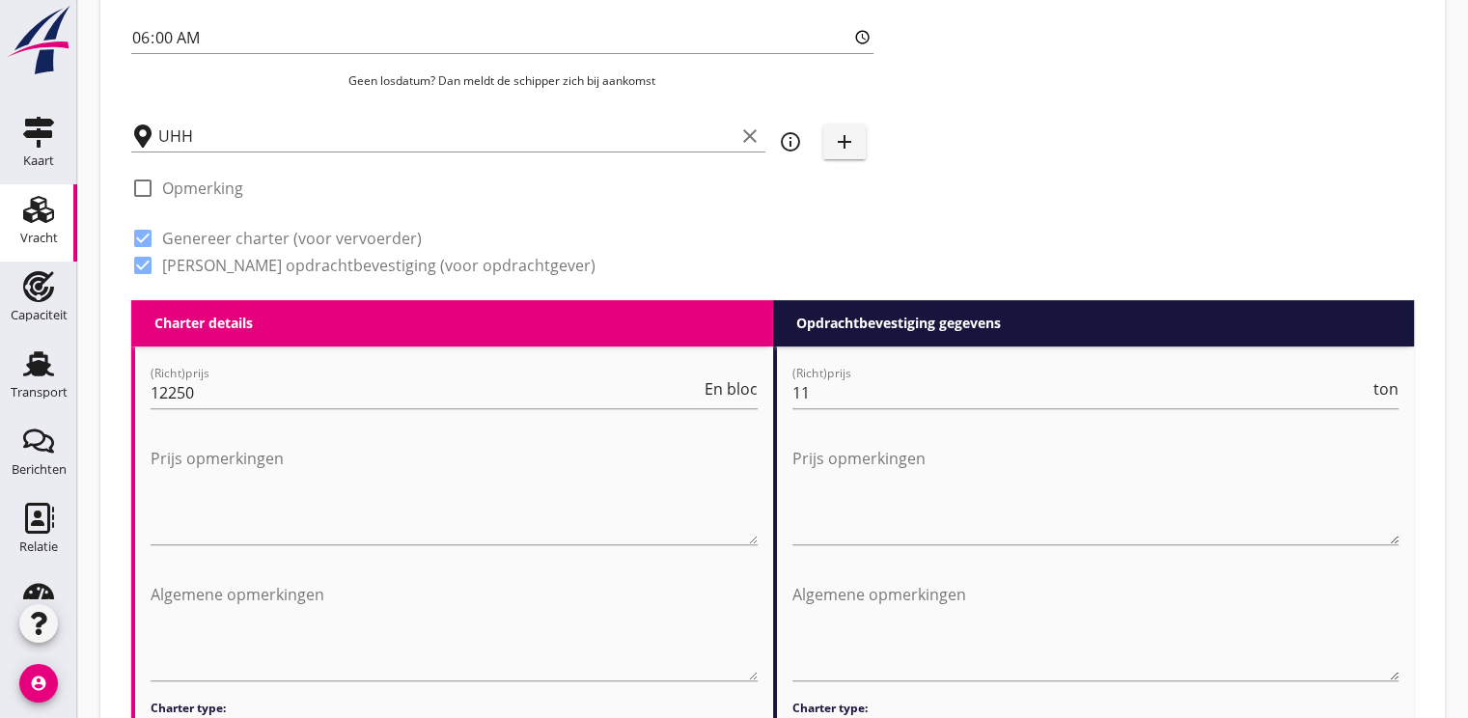
scroll to position [675, 0]
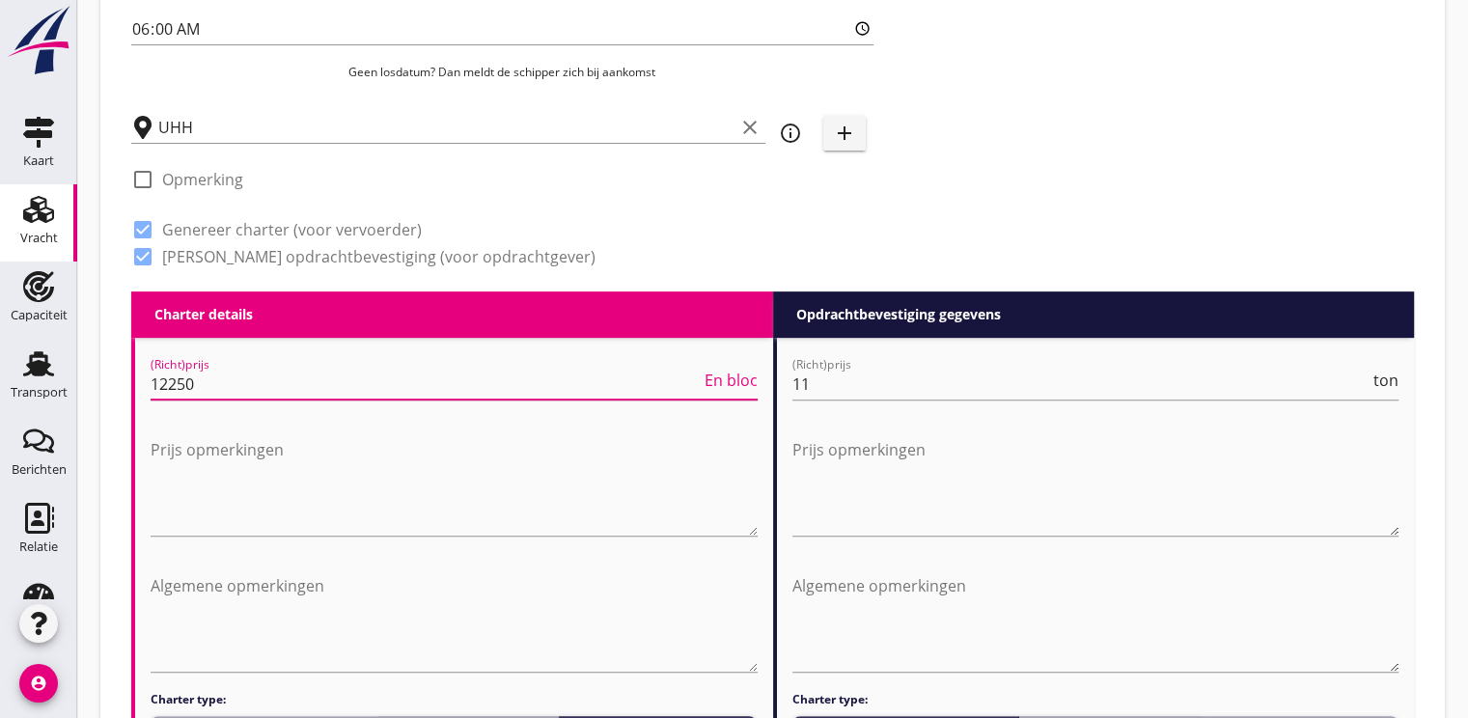
drag, startPoint x: 209, startPoint y: 381, endPoint x: 105, endPoint y: 386, distance: 104.3
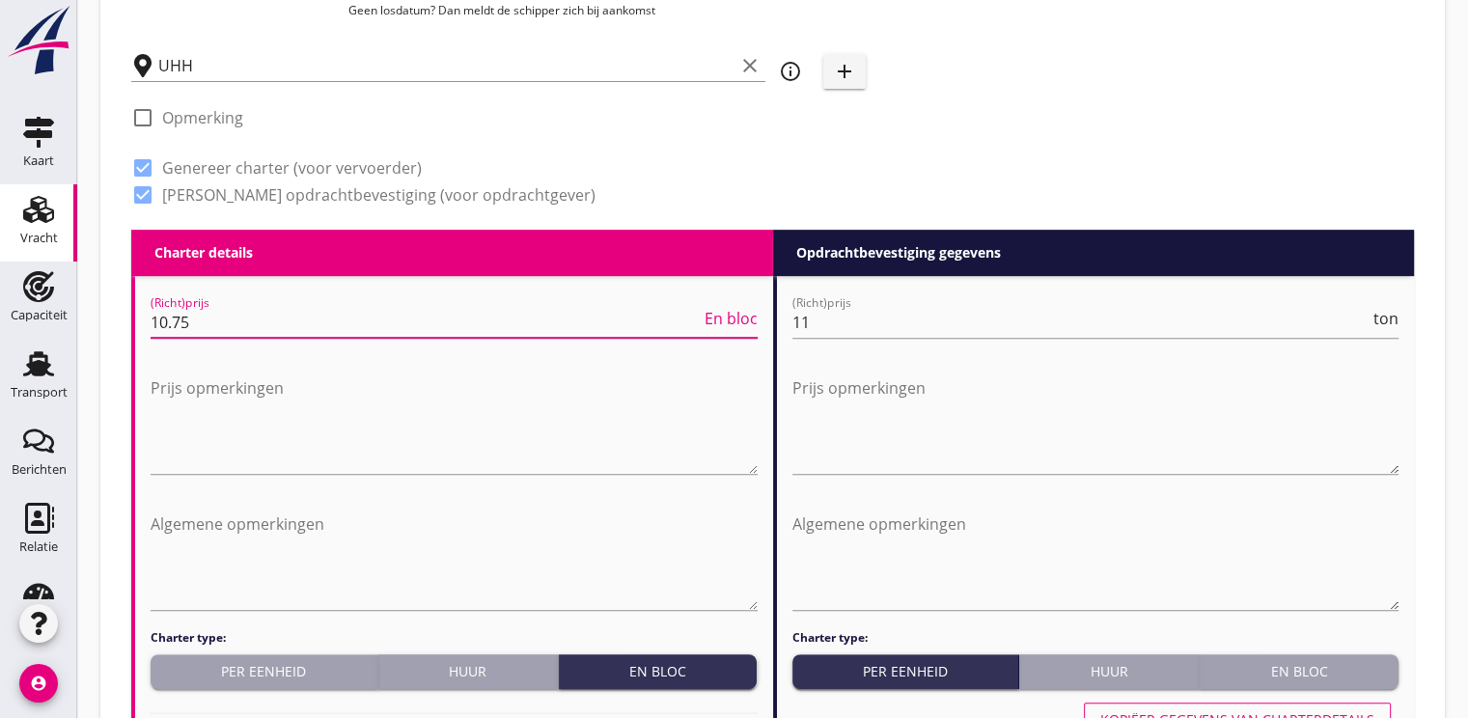
scroll to position [772, 0]
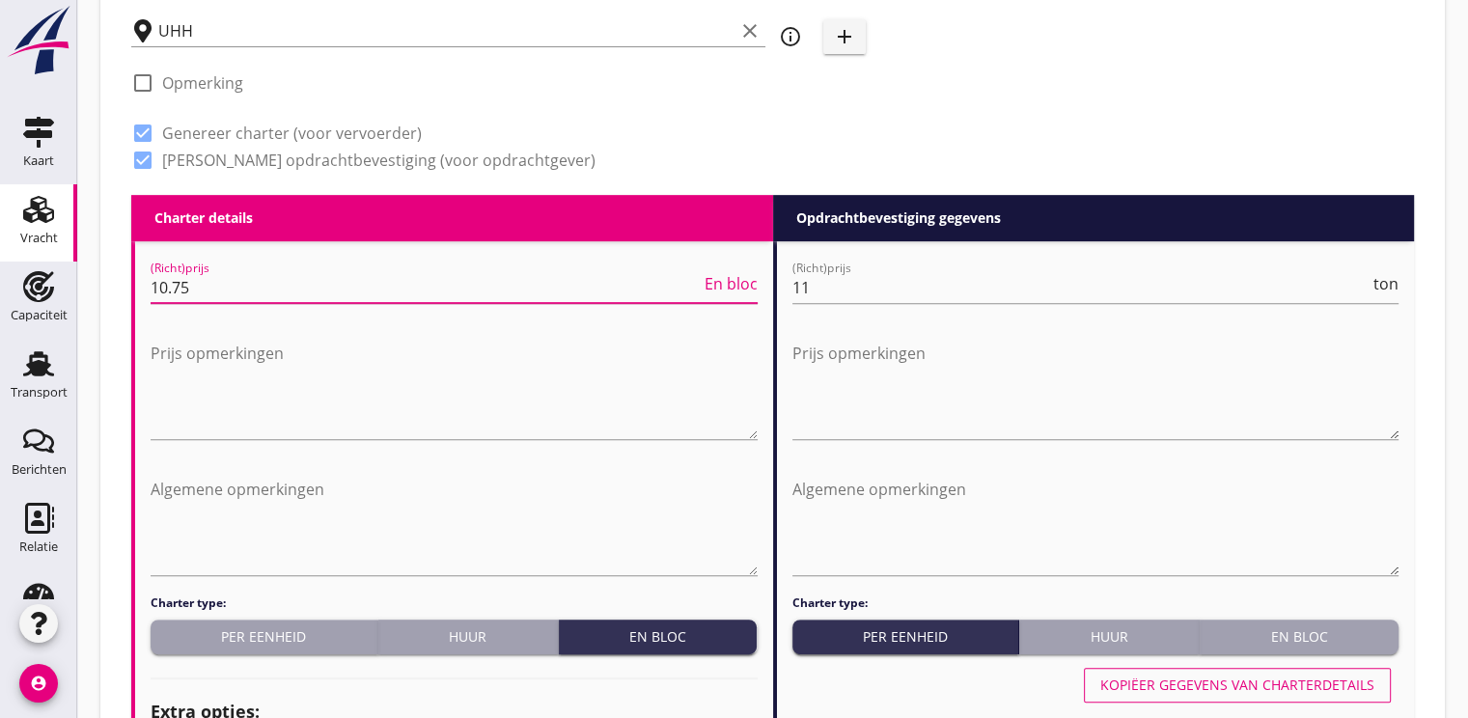
type input "10.75"
click at [224, 644] on div "Per eenheid" at bounding box center [263, 636] width 211 height 20
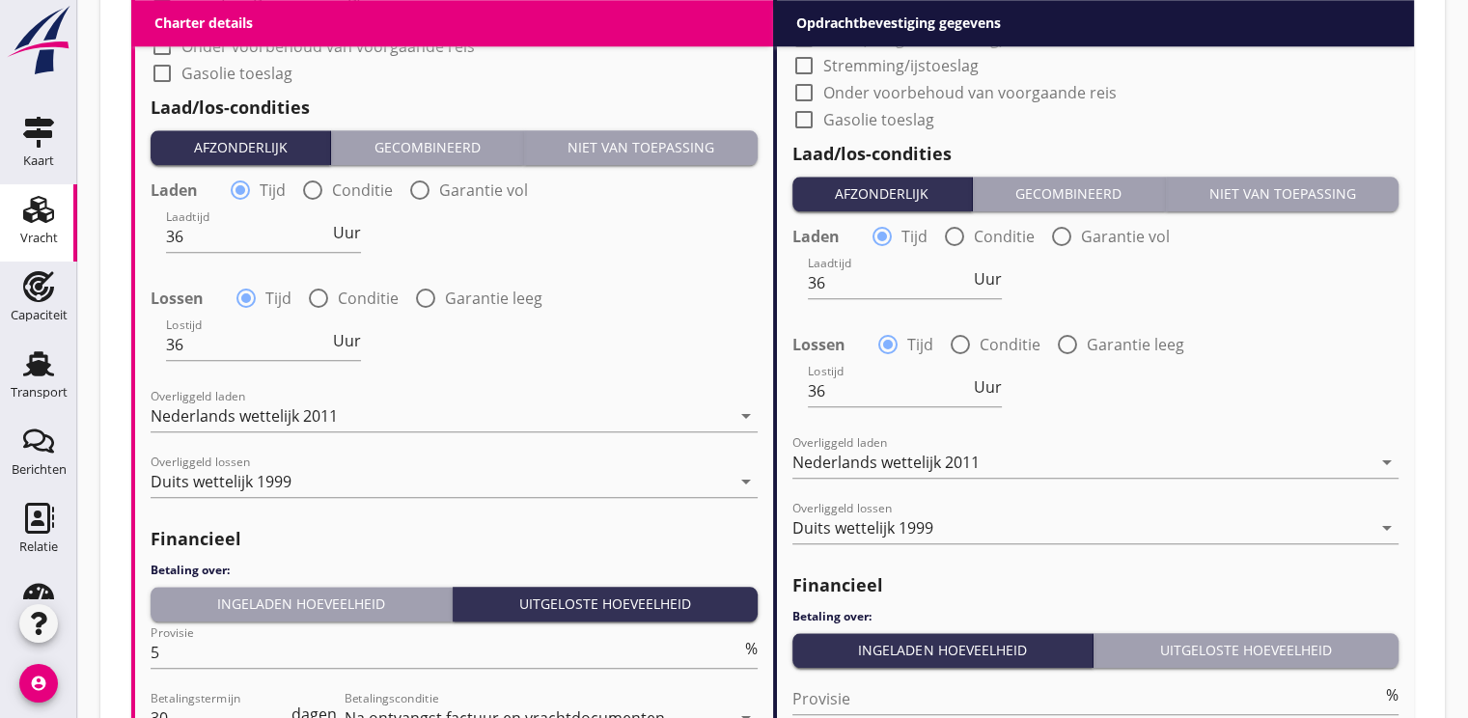
scroll to position [2026, 0]
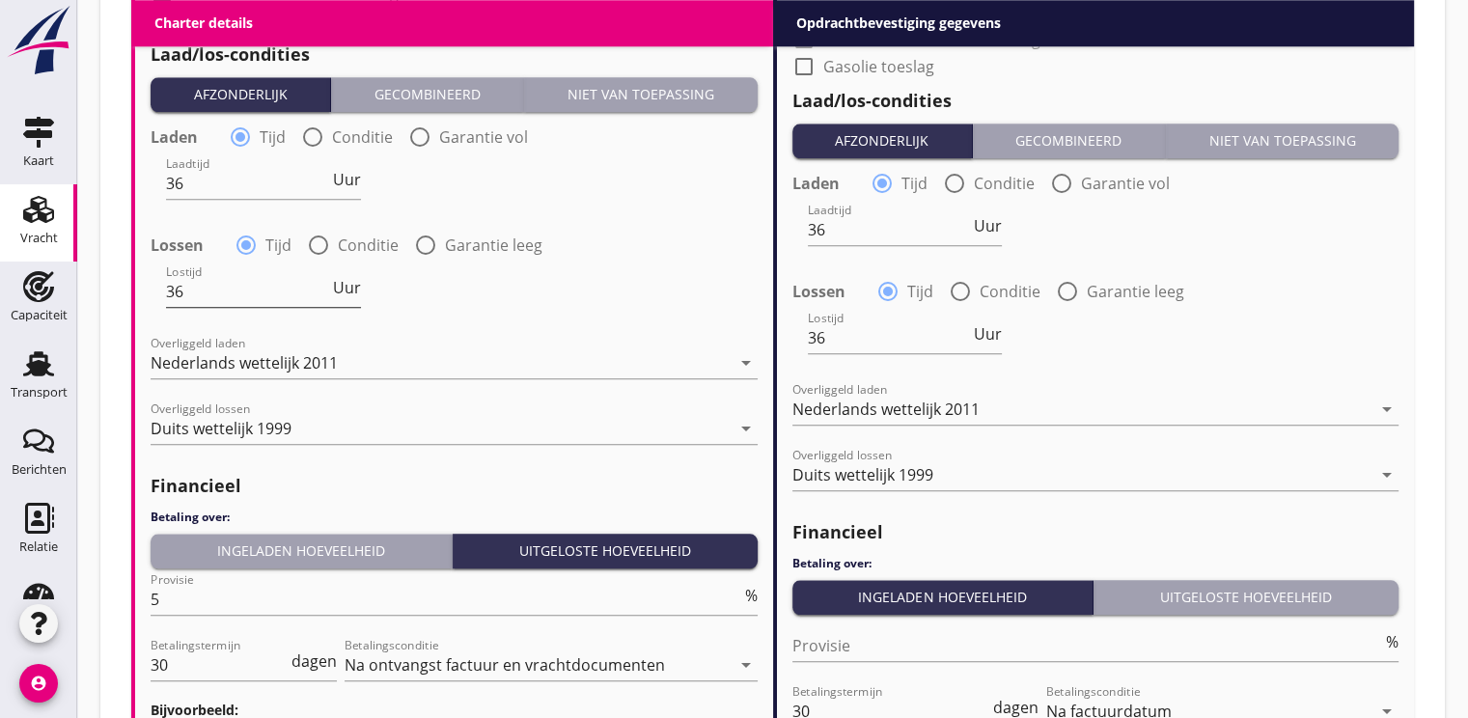
click at [208, 289] on input "36" at bounding box center [247, 291] width 163 height 31
type input "3"
type input "48"
click at [310, 552] on div "Ingeladen hoeveelheid" at bounding box center [301, 550] width 286 height 20
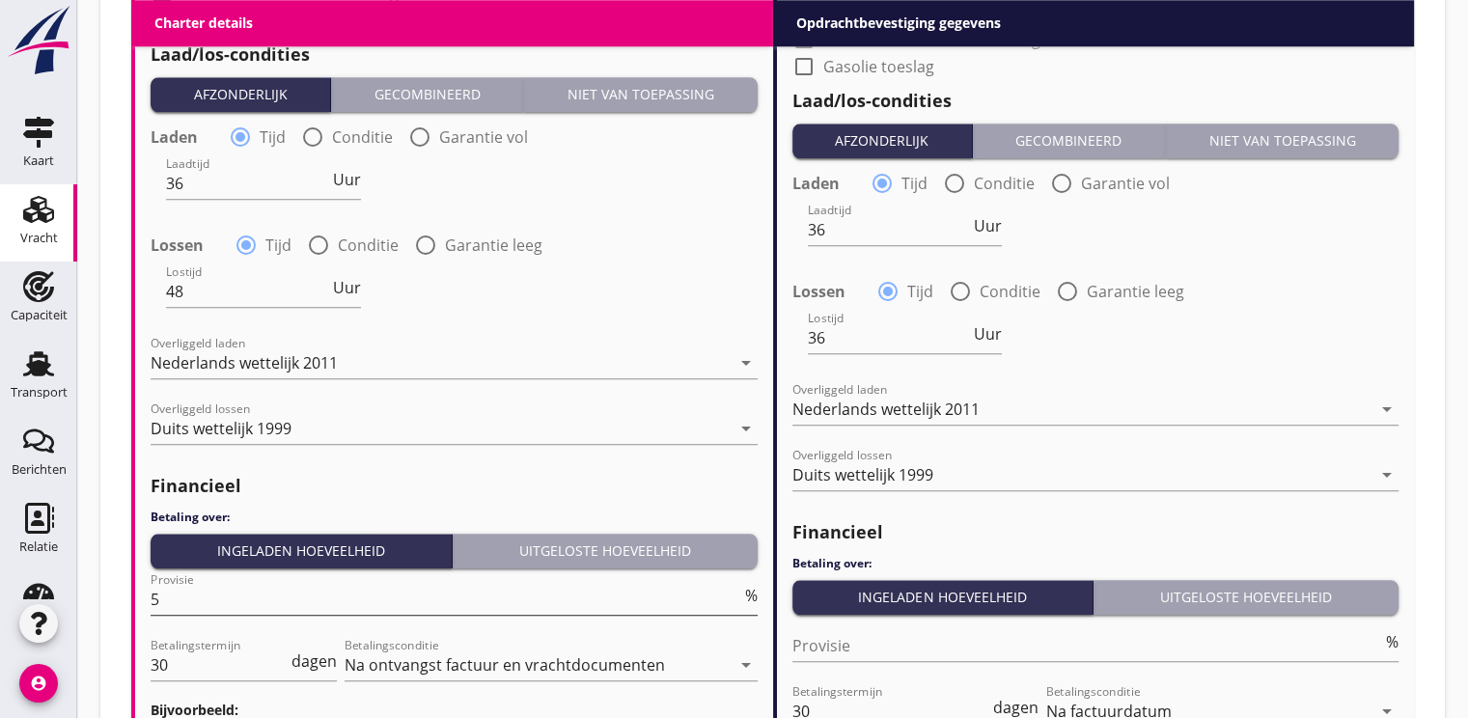
click at [220, 594] on input "5" at bounding box center [446, 599] width 591 height 31
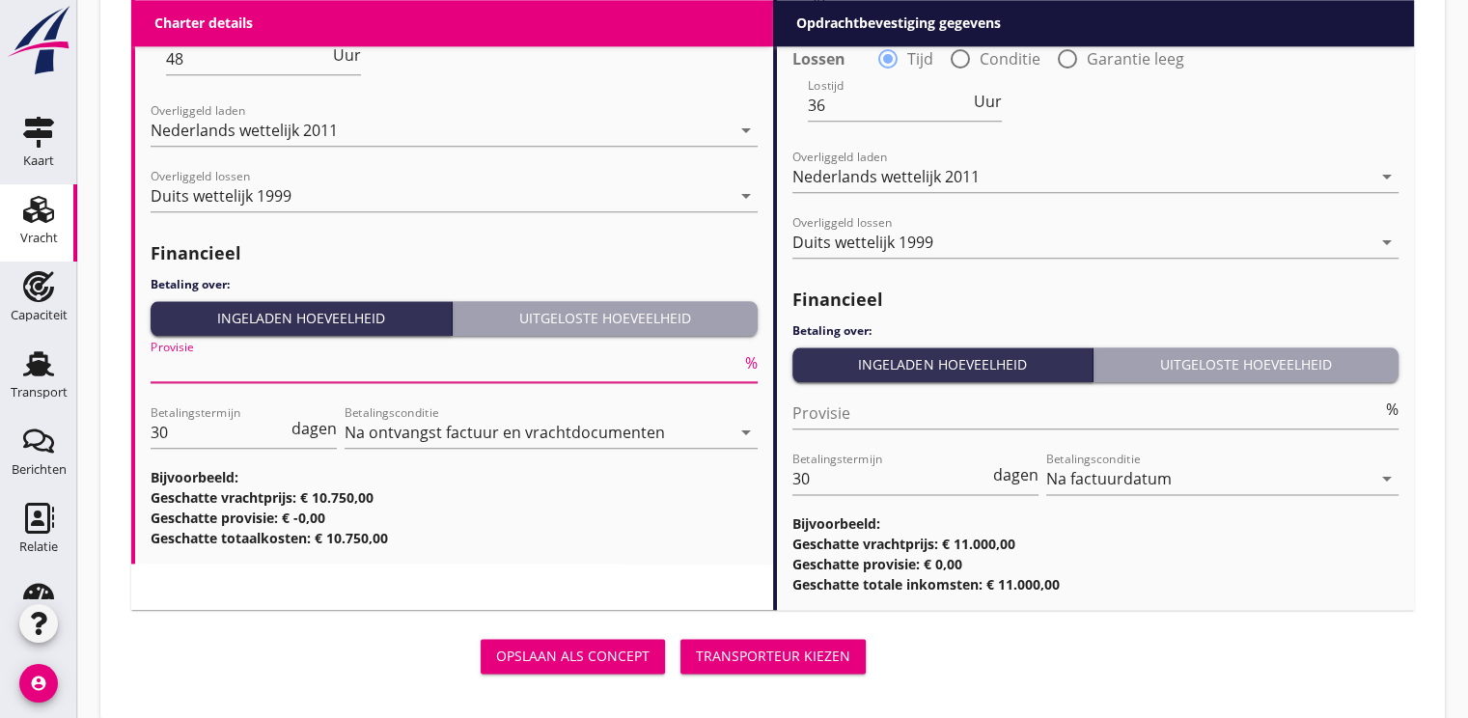
scroll to position [2281, 0]
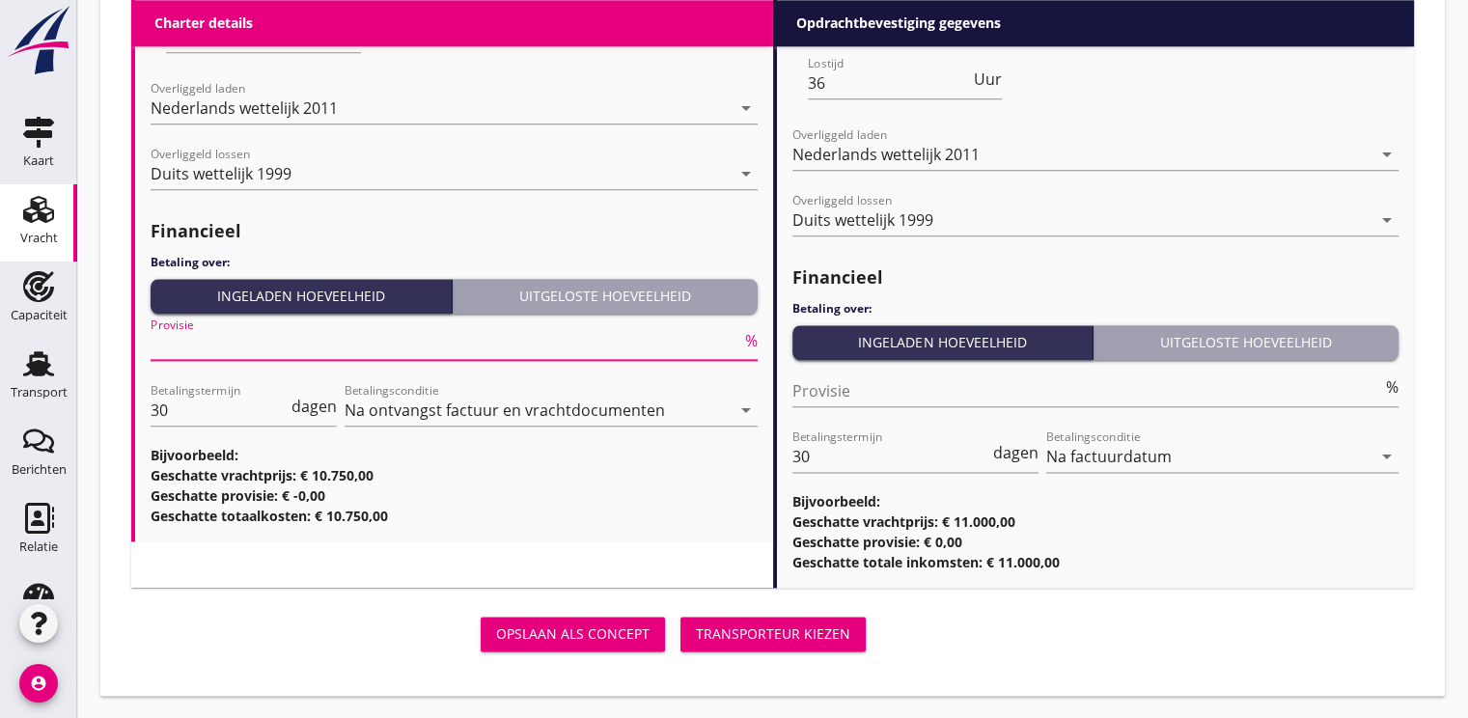
click at [799, 632] on div "Transporteur kiezen" at bounding box center [773, 633] width 154 height 20
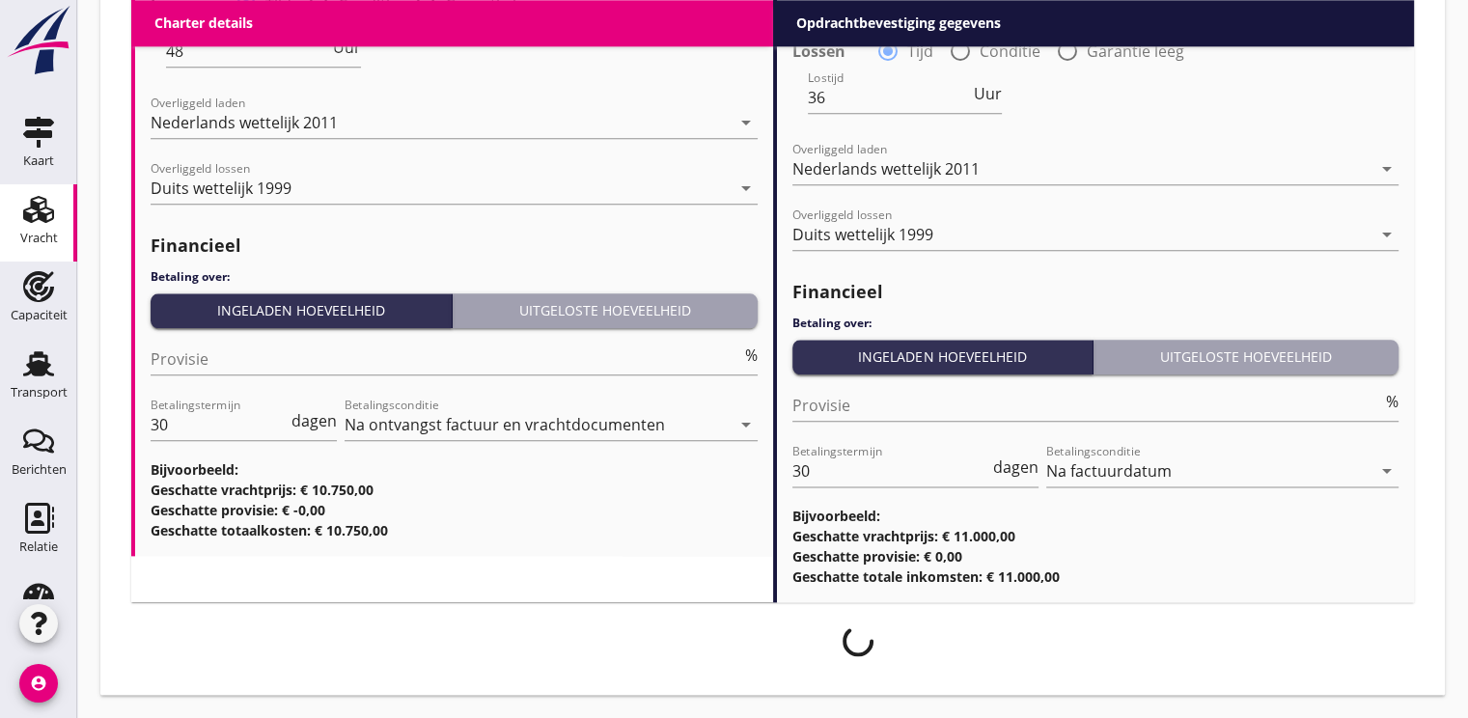
scroll to position [2266, 0]
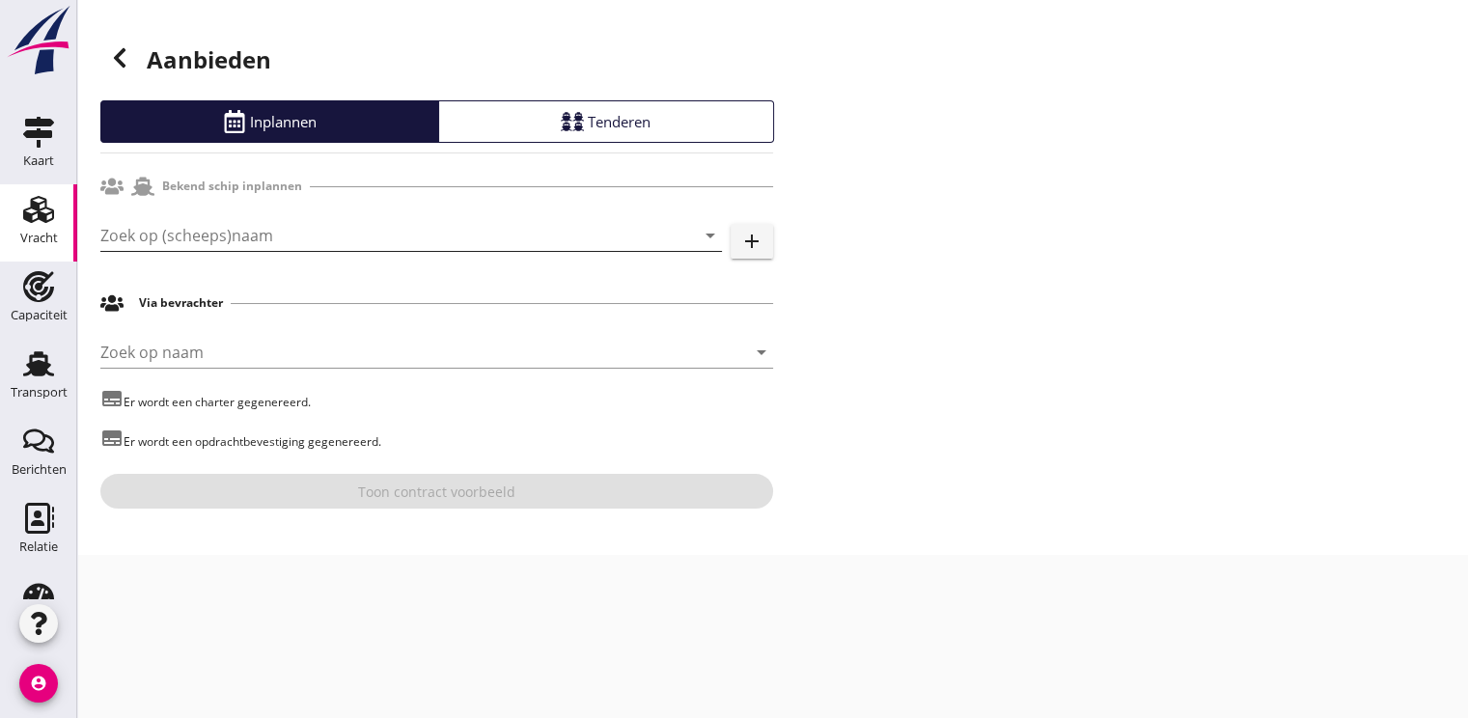
click at [170, 232] on input "Zoek op (scheeps)naam" at bounding box center [383, 235] width 567 height 31
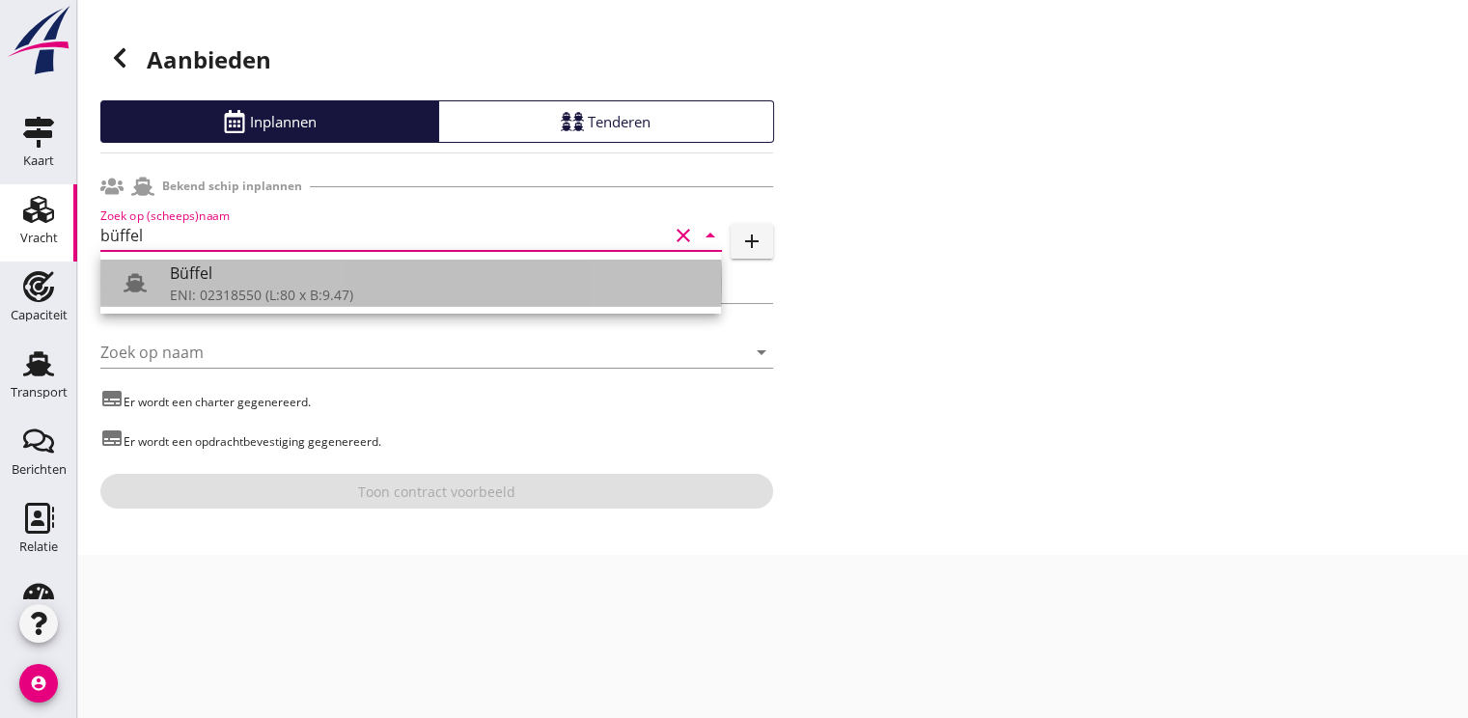
click at [231, 282] on div "Büffel" at bounding box center [438, 273] width 536 height 23
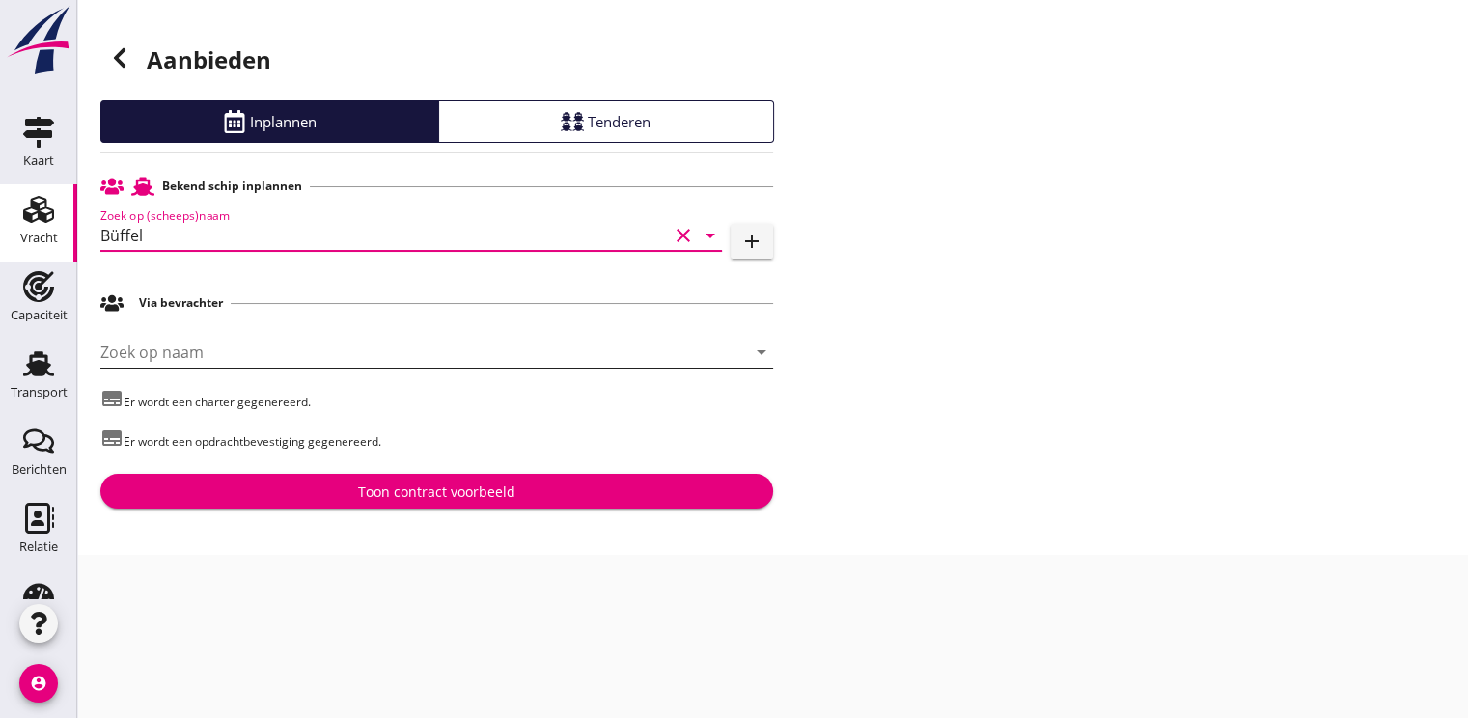
type input "Büffel"
click at [181, 344] on input "Zoek op naam" at bounding box center [409, 352] width 619 height 31
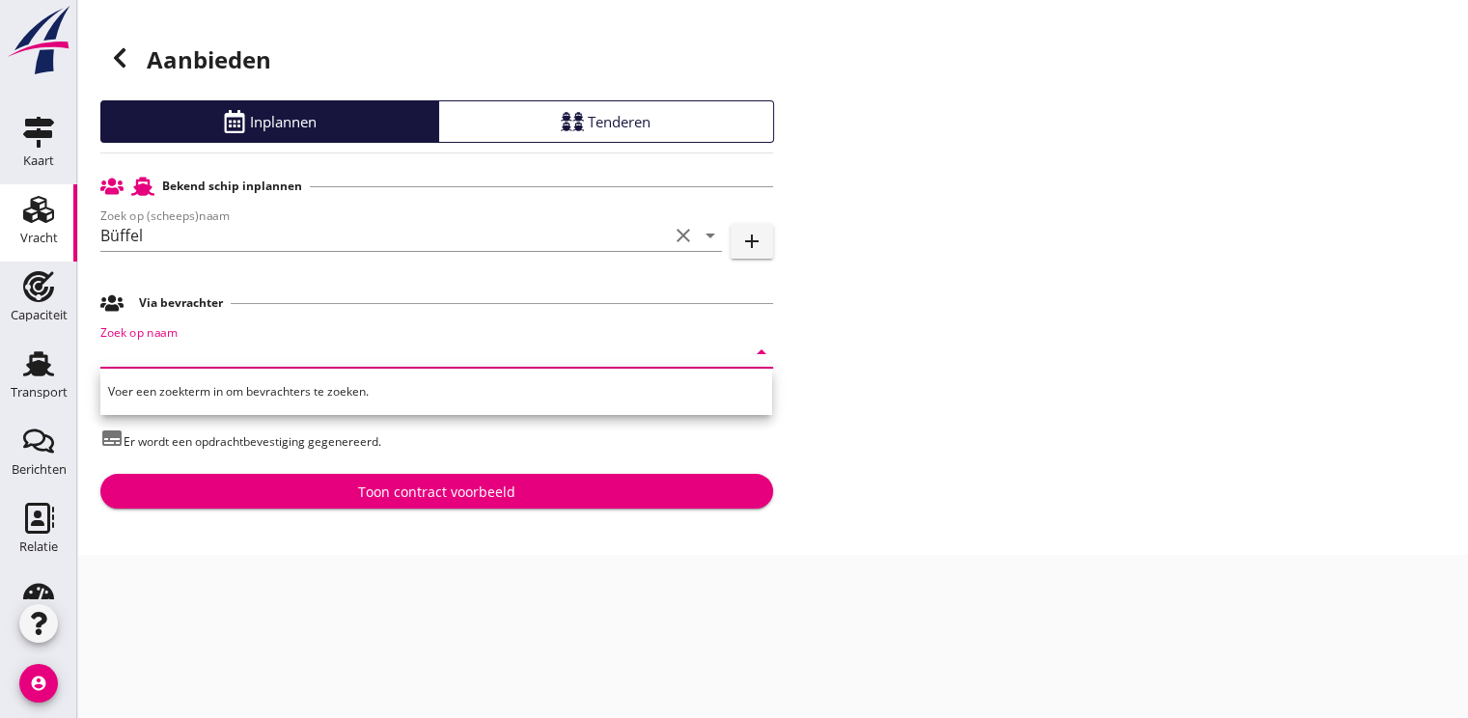
type input "m"
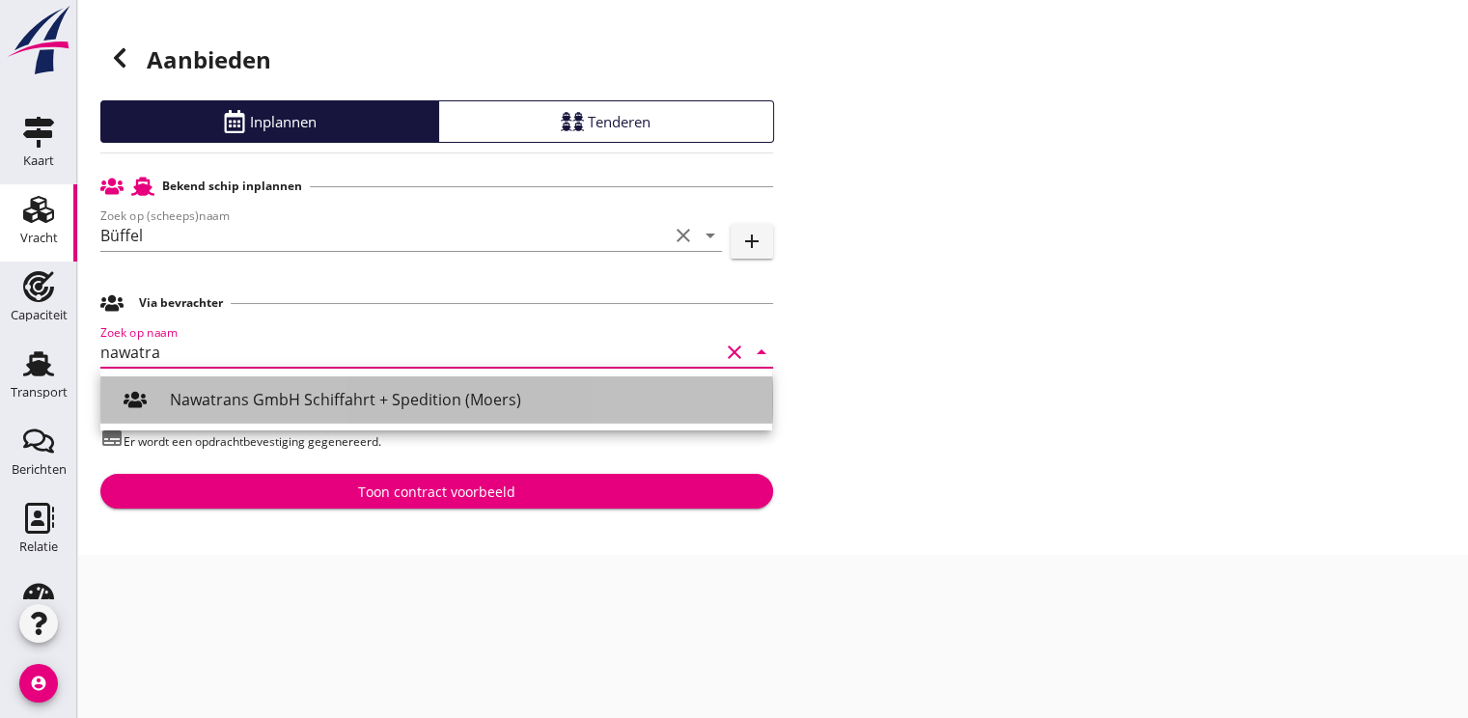
click at [219, 391] on div "Nawatrans GmbH Schiffahrt + Spedition (Moers)" at bounding box center [463, 399] width 587 height 23
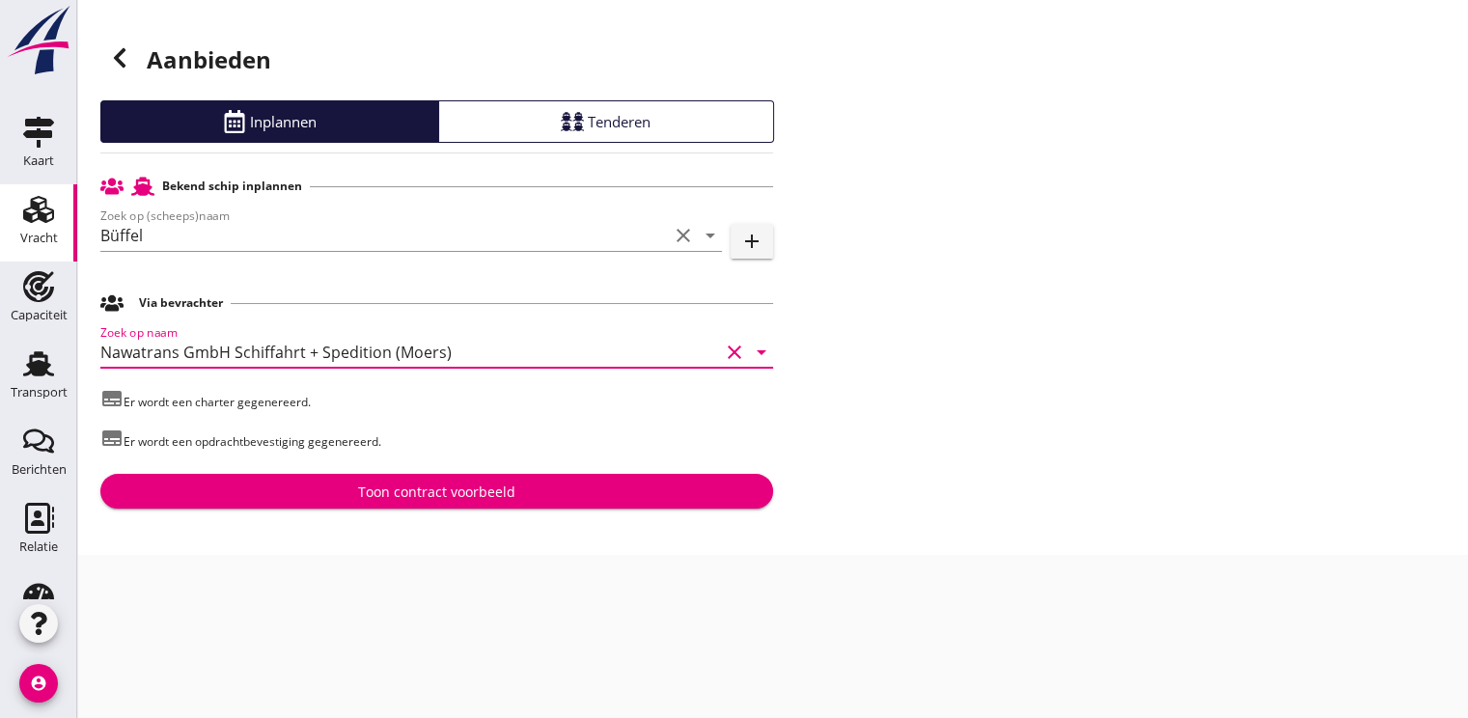
type input "Nawatrans GmbH Schiffahrt + Spedition (Moers)"
click at [398, 493] on div "Toon contract voorbeeld" at bounding box center [436, 492] width 157 height 20
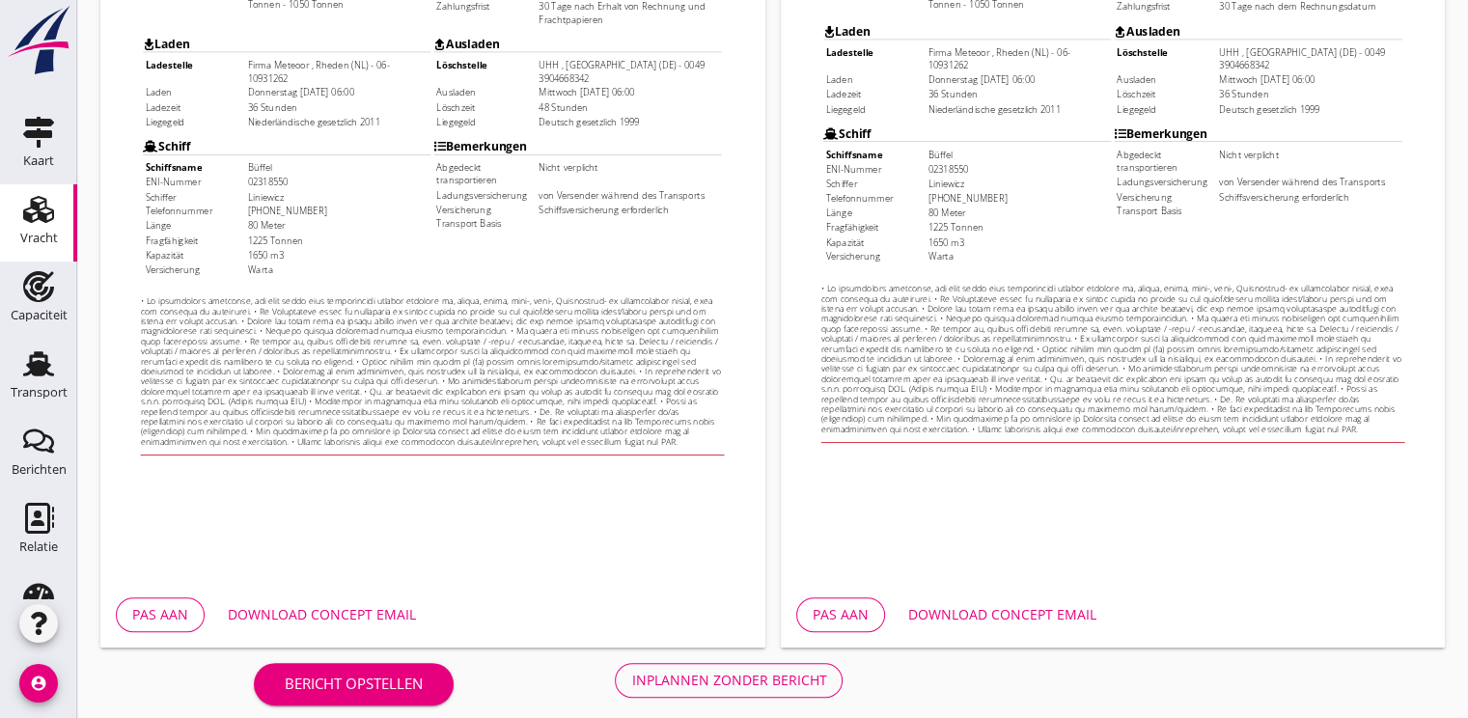
scroll to position [566, 0]
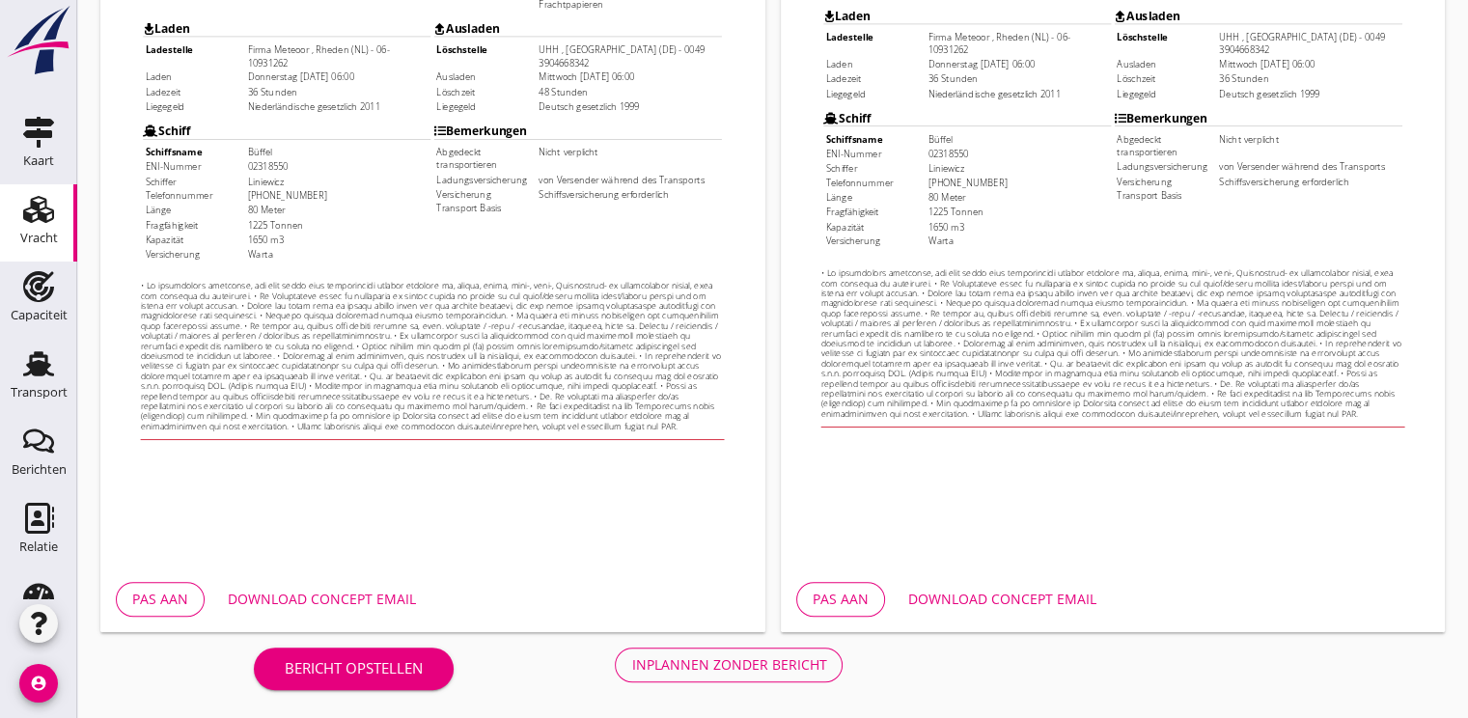
click at [344, 596] on div "Download concept email" at bounding box center [322, 599] width 188 height 20
click at [718, 673] on div "Inplannen zonder bericht" at bounding box center [728, 664] width 195 height 20
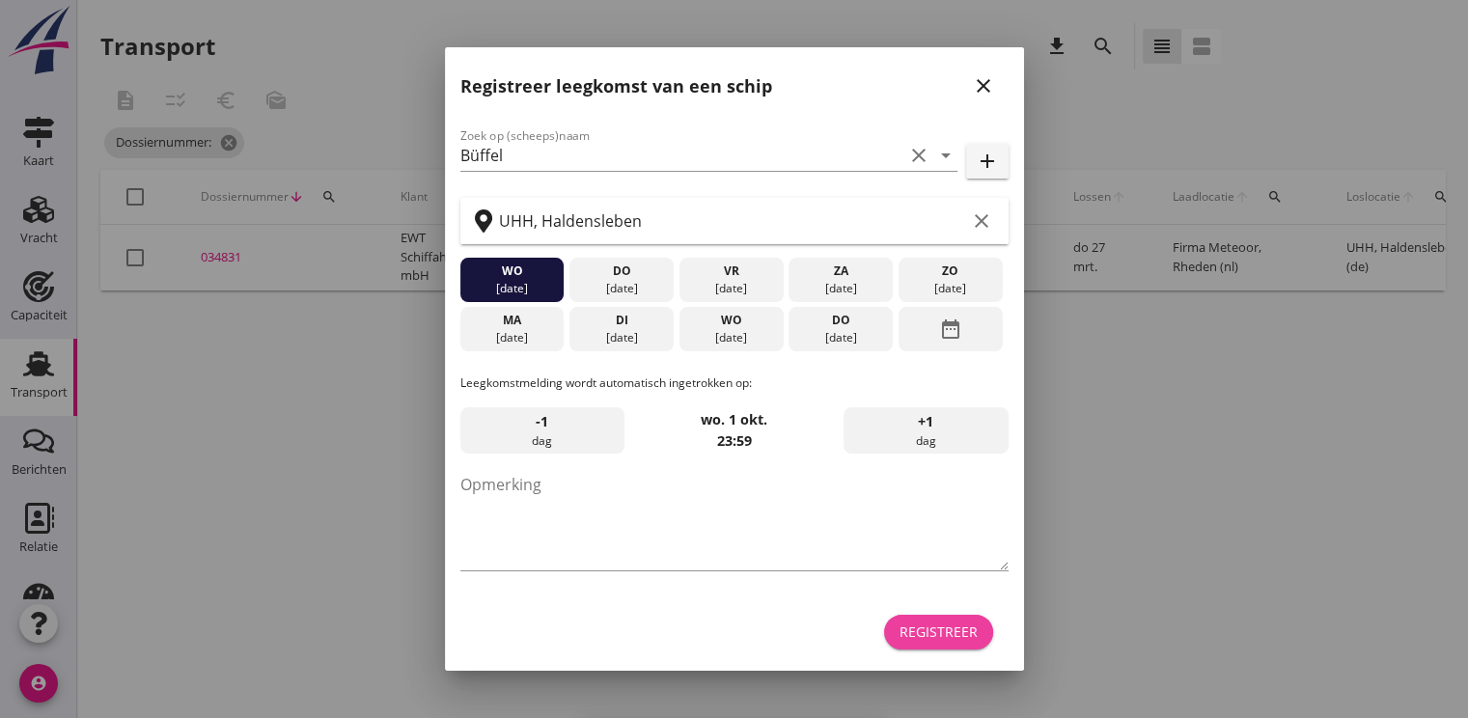
click at [936, 625] on div "Registreer" at bounding box center [938, 631] width 78 height 20
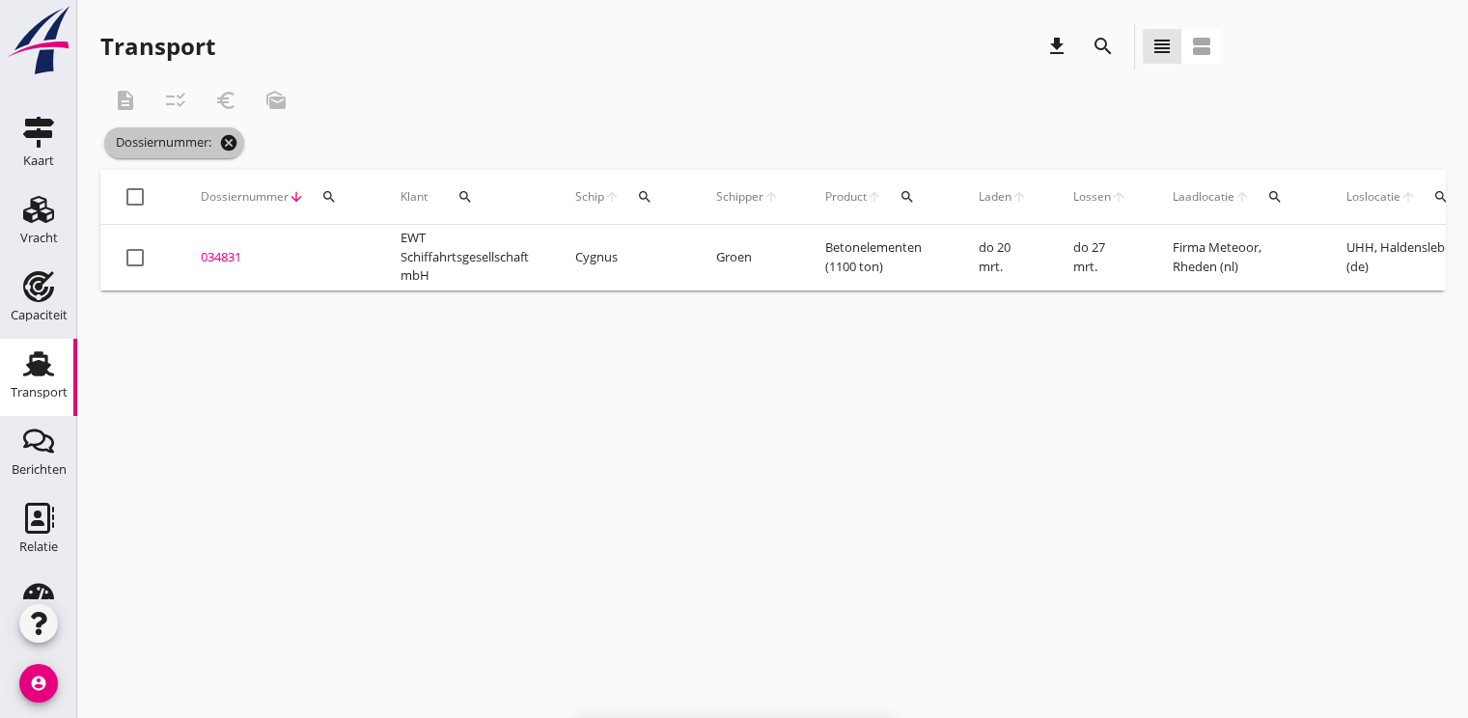
click at [228, 138] on icon "cancel" at bounding box center [228, 142] width 19 height 19
